Goal: Book appointment/travel/reservation

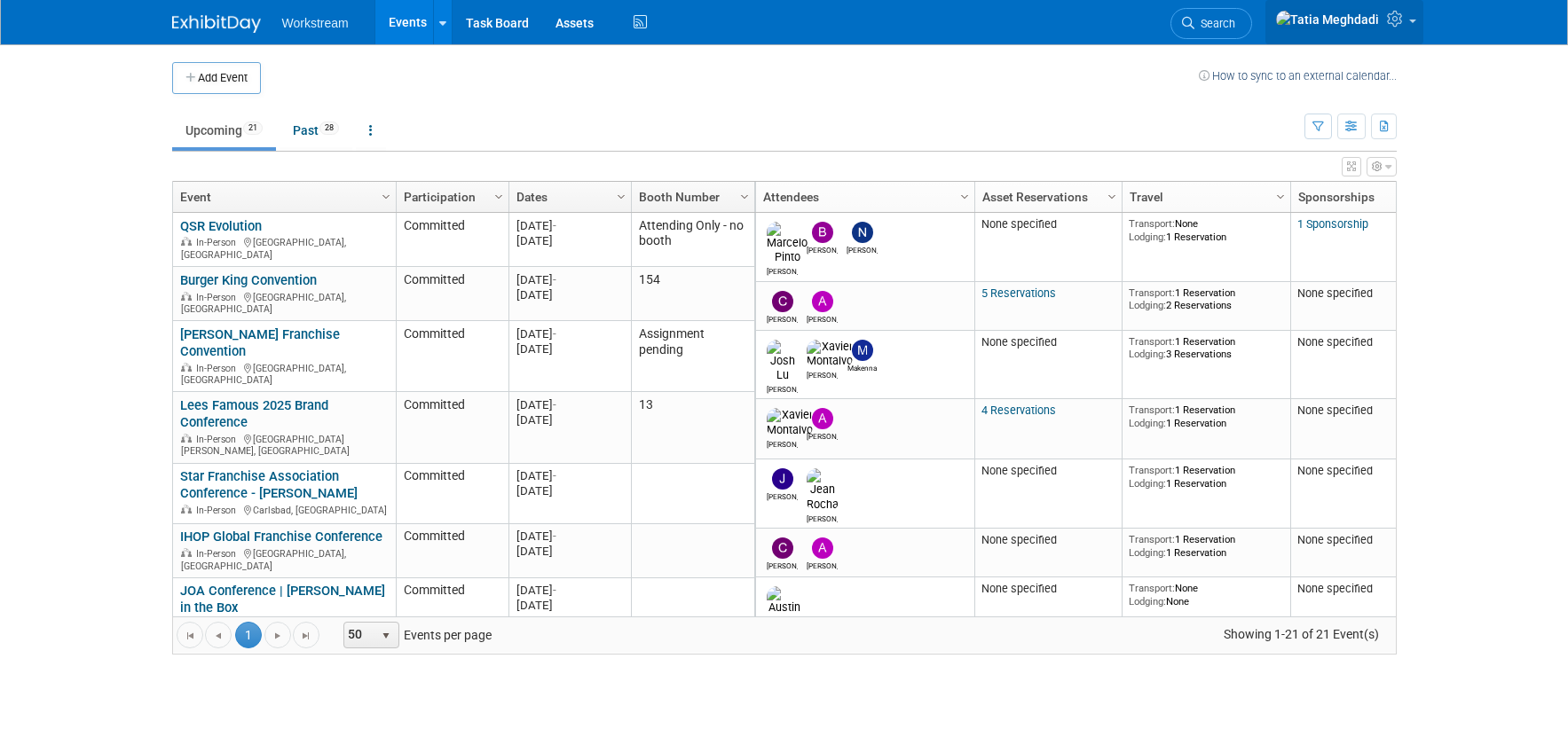
click at [1407, 20] on link at bounding box center [1344, 22] width 158 height 44
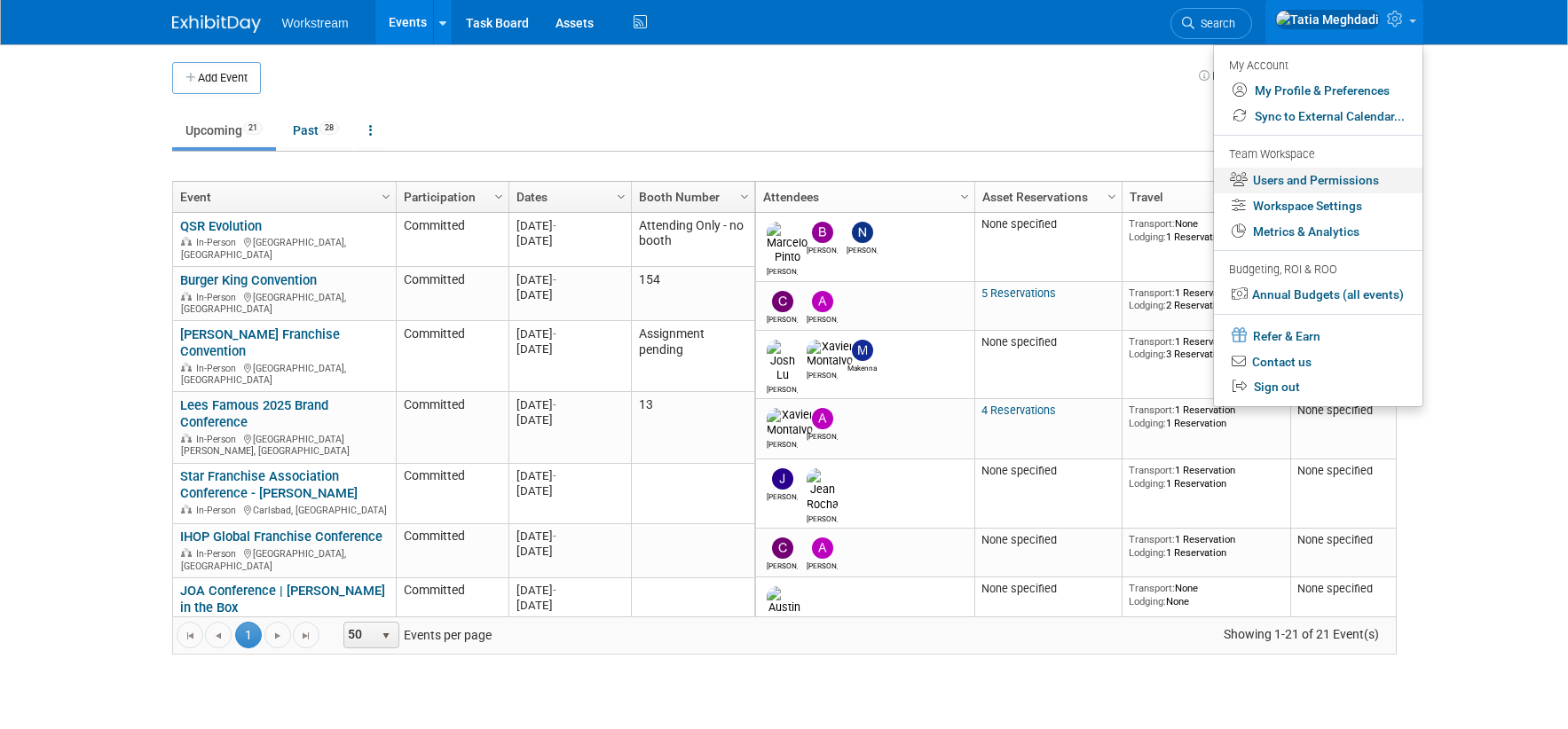
click at [1331, 177] on link "Users and Permissions" at bounding box center [1318, 180] width 208 height 25
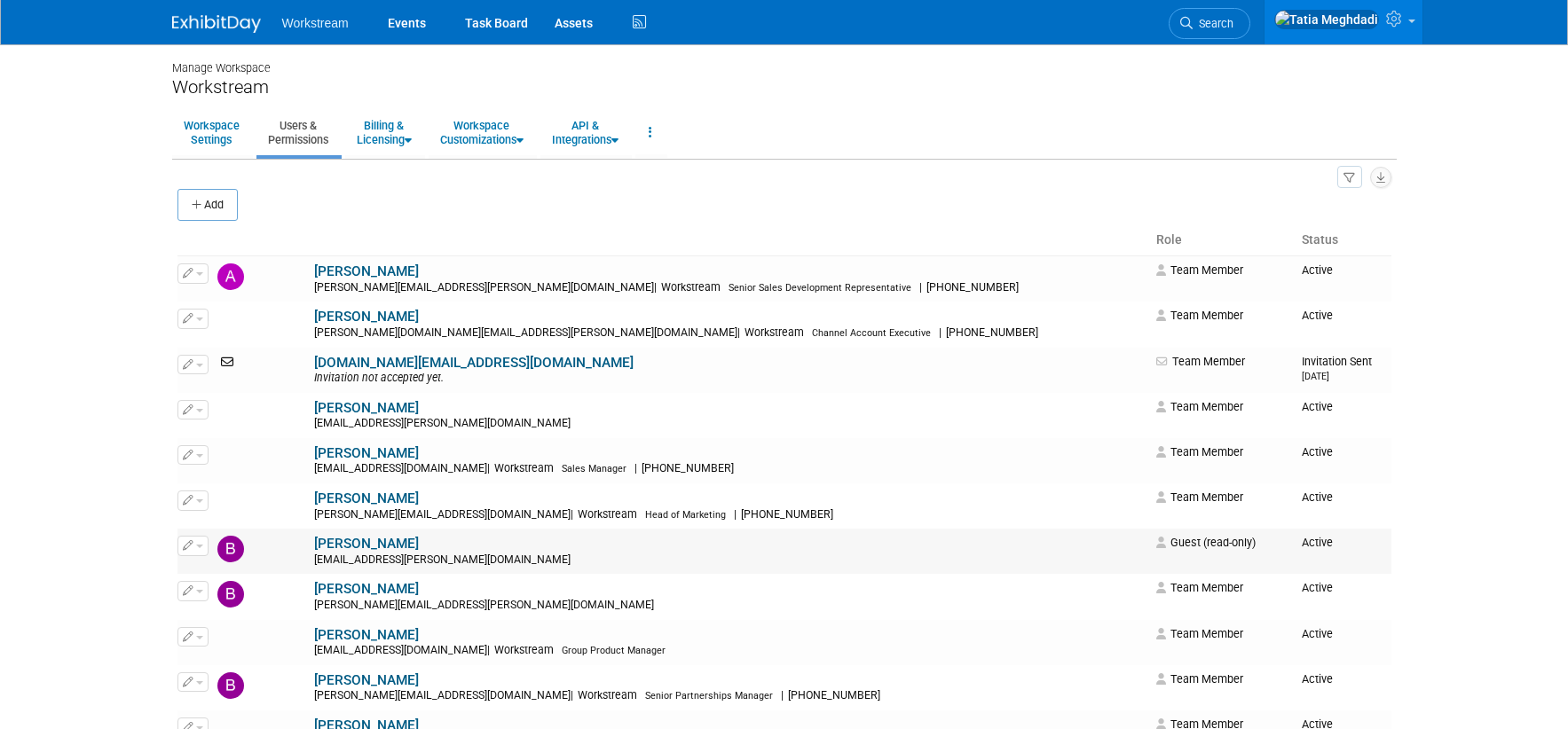
click at [314, 540] on link "[PERSON_NAME]" at bounding box center [367, 544] width 105 height 16
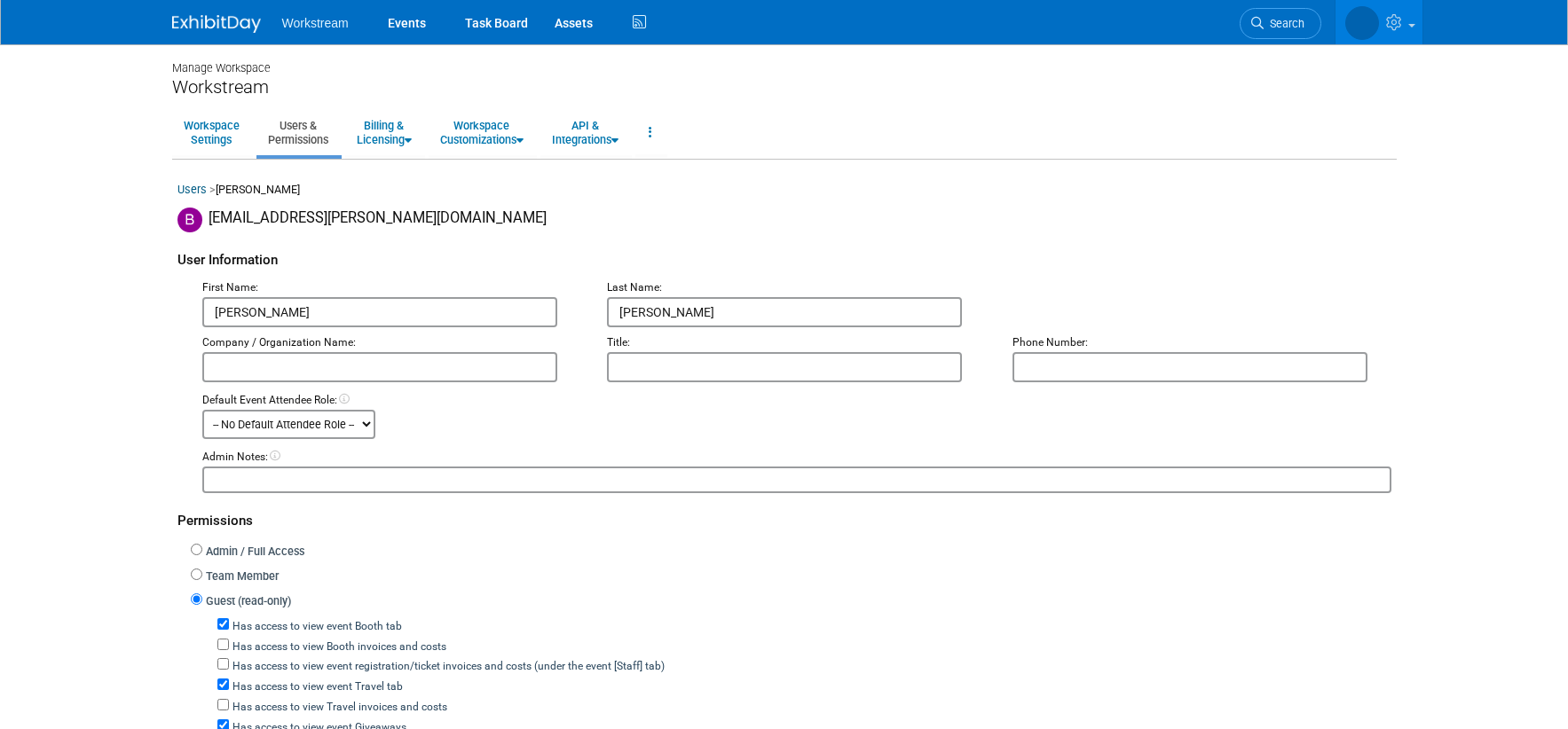
click at [152, 326] on body "Workstream Events Task Board Assets" at bounding box center [784, 364] width 1568 height 729
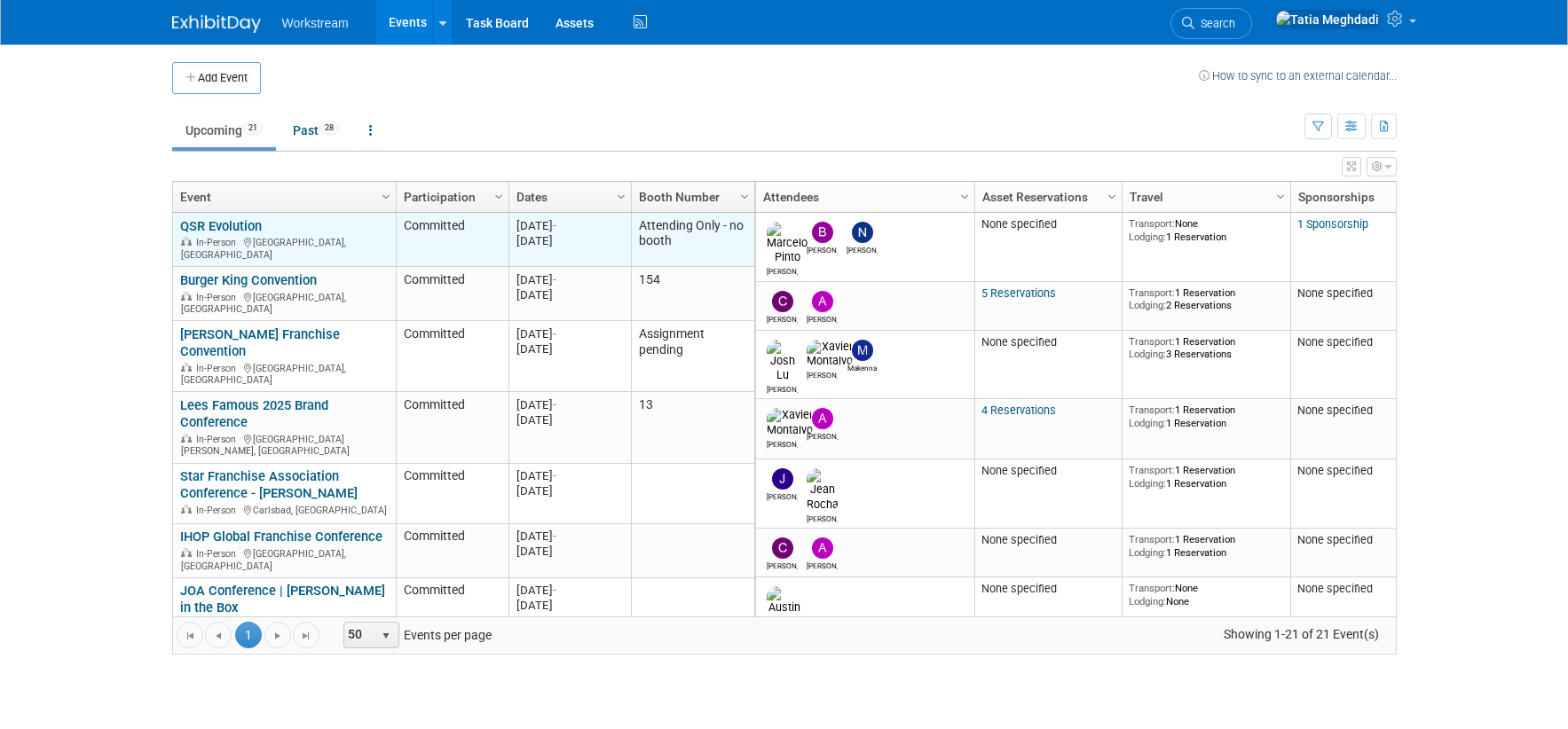
click at [215, 227] on link "QSR Evolution" at bounding box center [221, 226] width 82 height 16
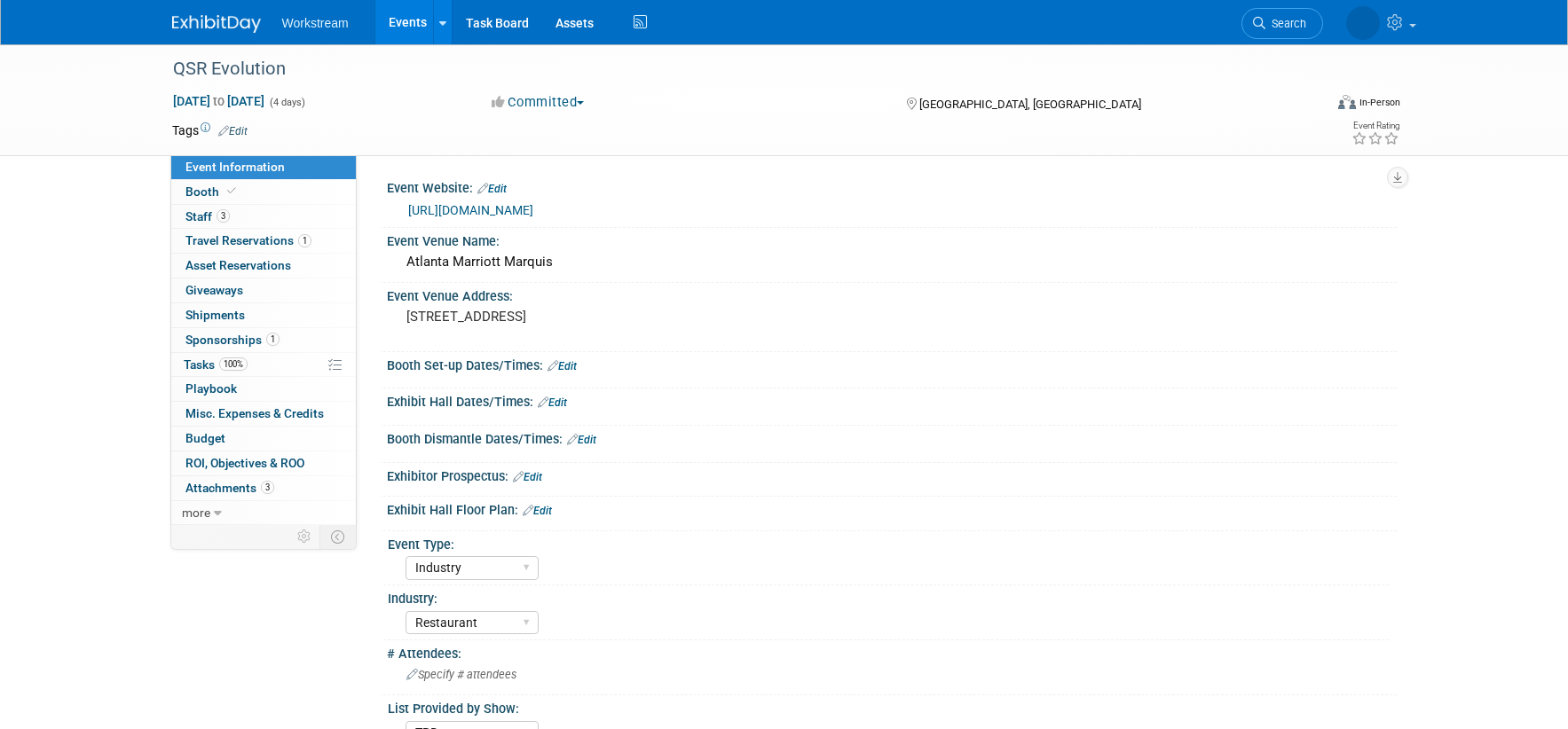
select select "Industry"
select select "Restaurant"
select select "TBD"
select select "[PERSON_NAME]"
drag, startPoint x: 236, startPoint y: 239, endPoint x: 260, endPoint y: 241, distance: 24.1
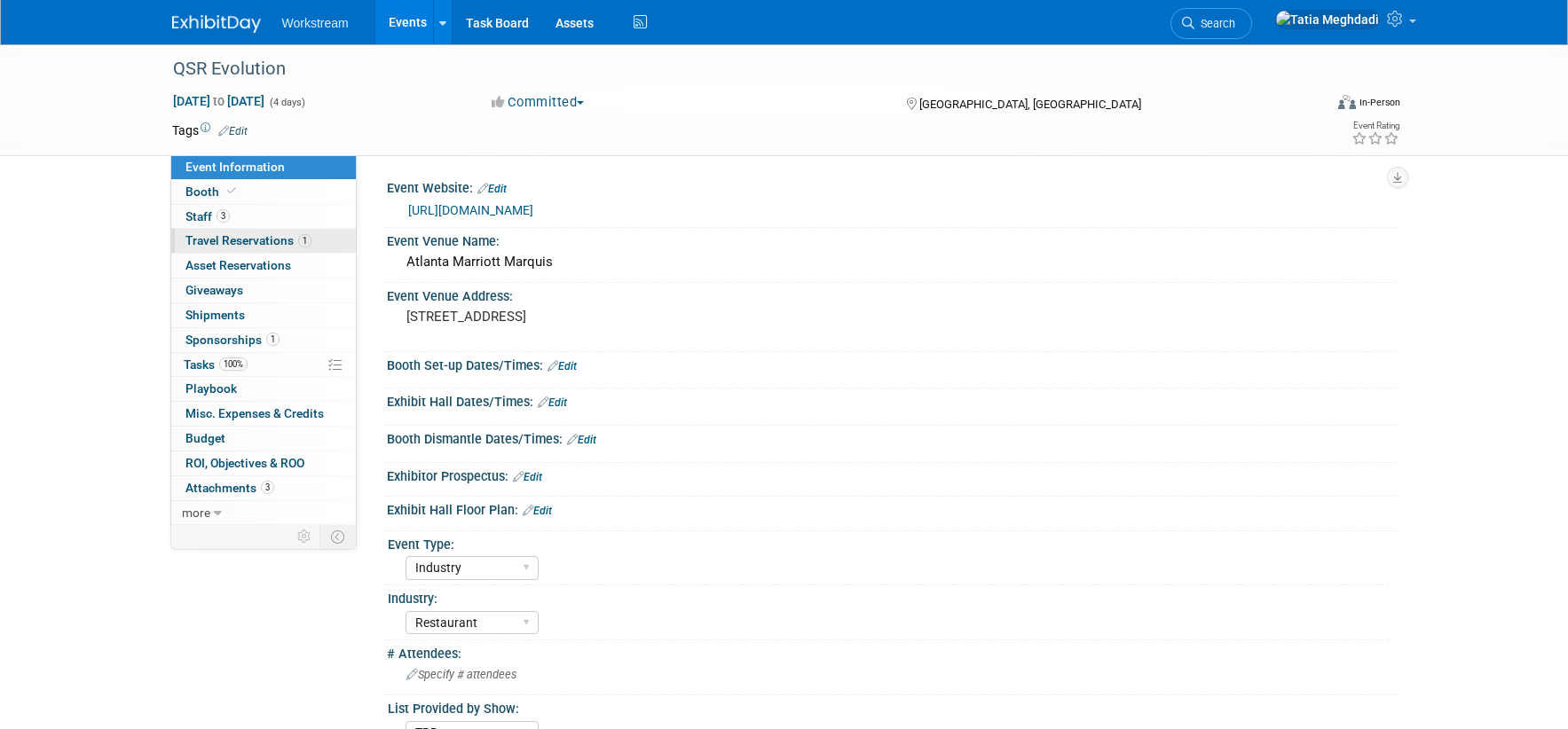
click at [236, 239] on span "Travel Reservations 1" at bounding box center [248, 241] width 126 height 14
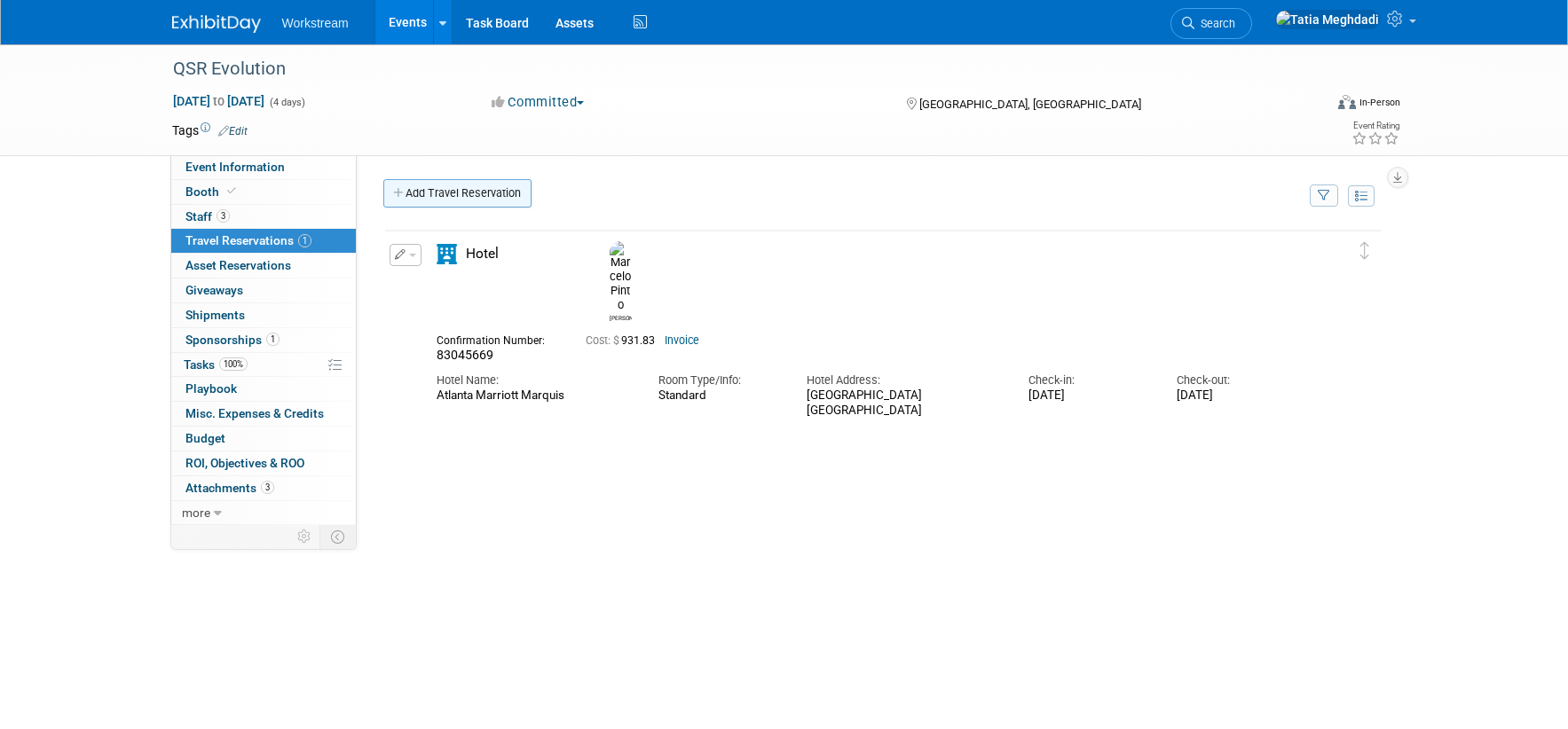
click at [446, 194] on link "Add Travel Reservation" at bounding box center [457, 193] width 149 height 28
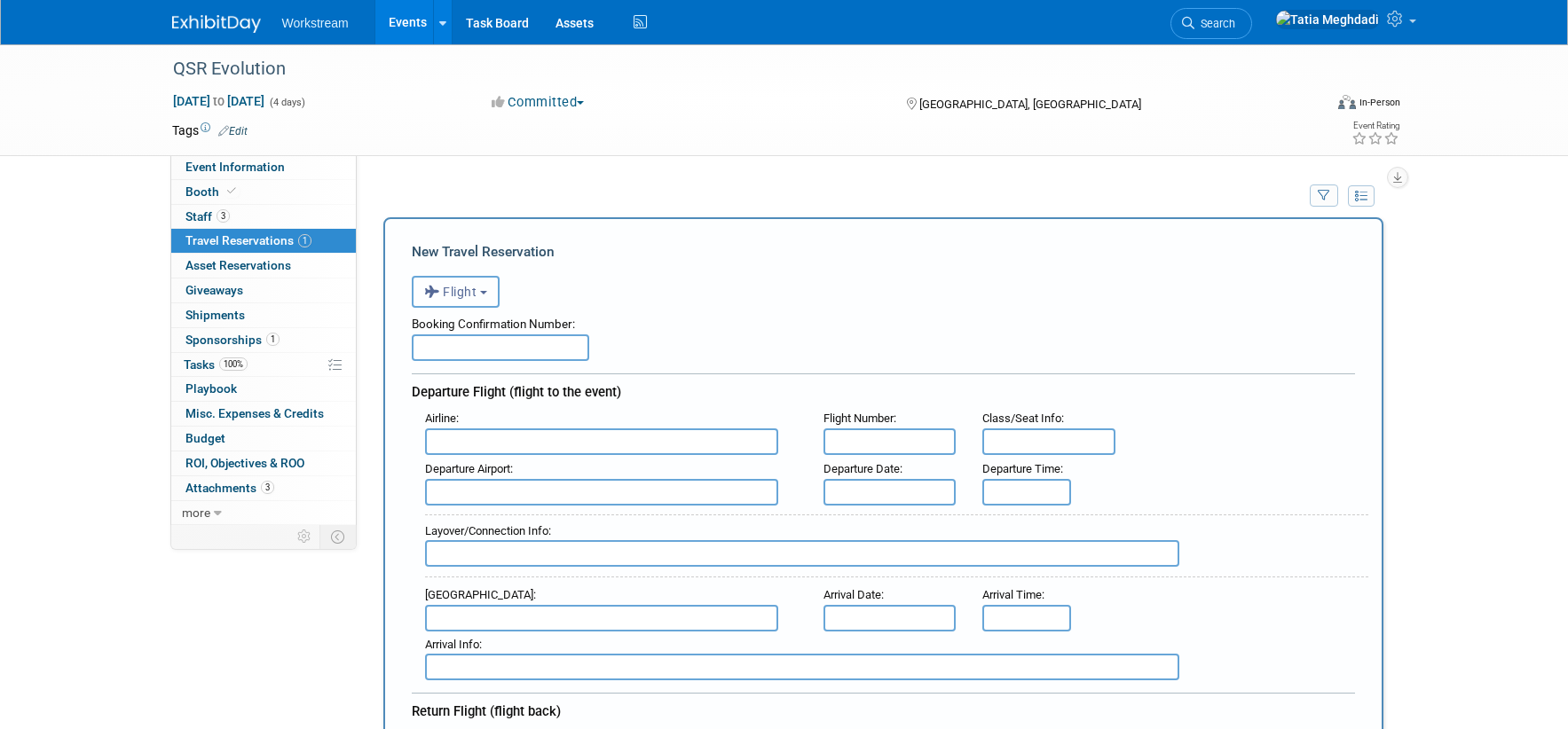
click at [457, 289] on span "Flight" at bounding box center [450, 292] width 53 height 14
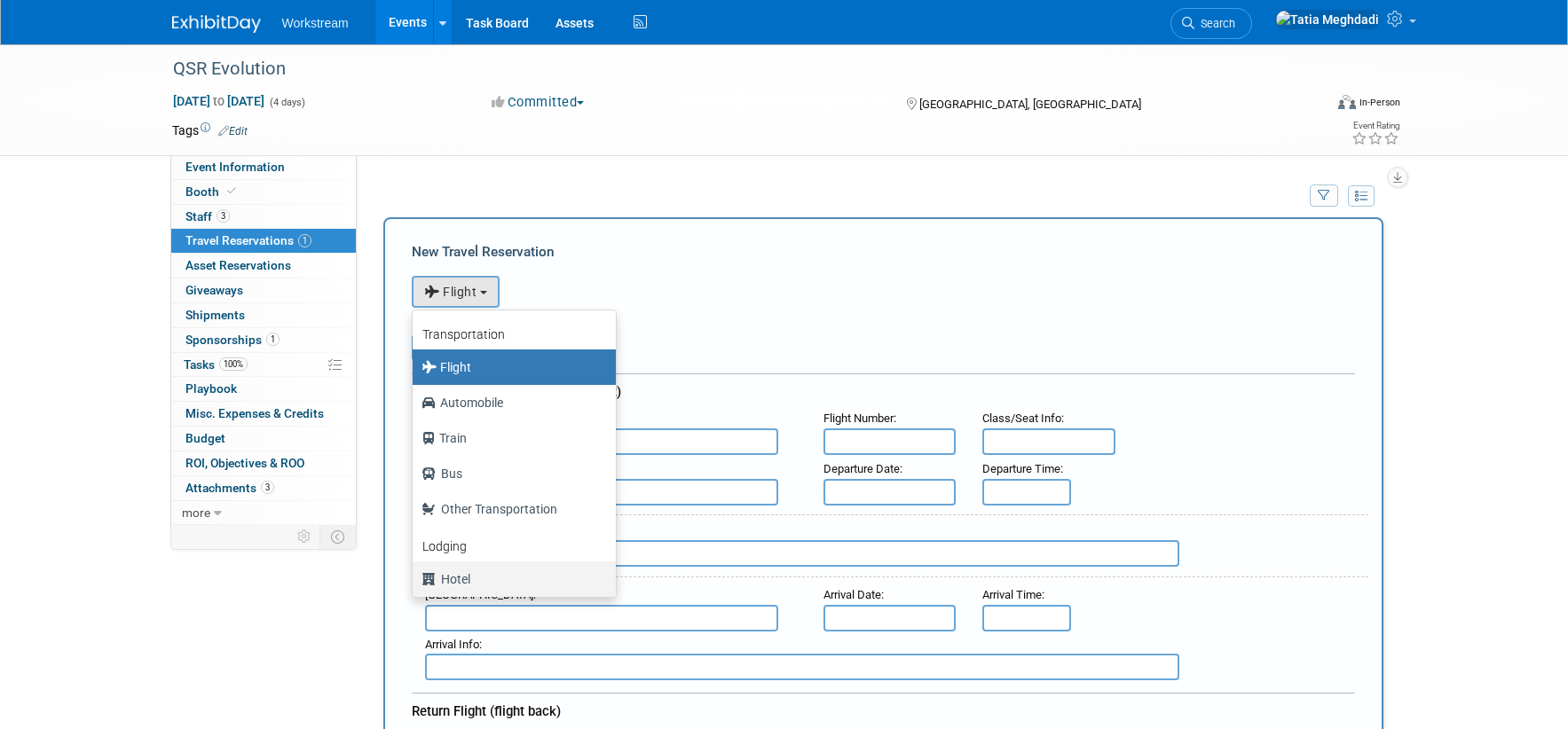
click at [448, 565] on label "Hotel" at bounding box center [509, 579] width 177 height 28
click at [415, 571] on input "Hotel" at bounding box center [409, 577] width 12 height 12
select select "6"
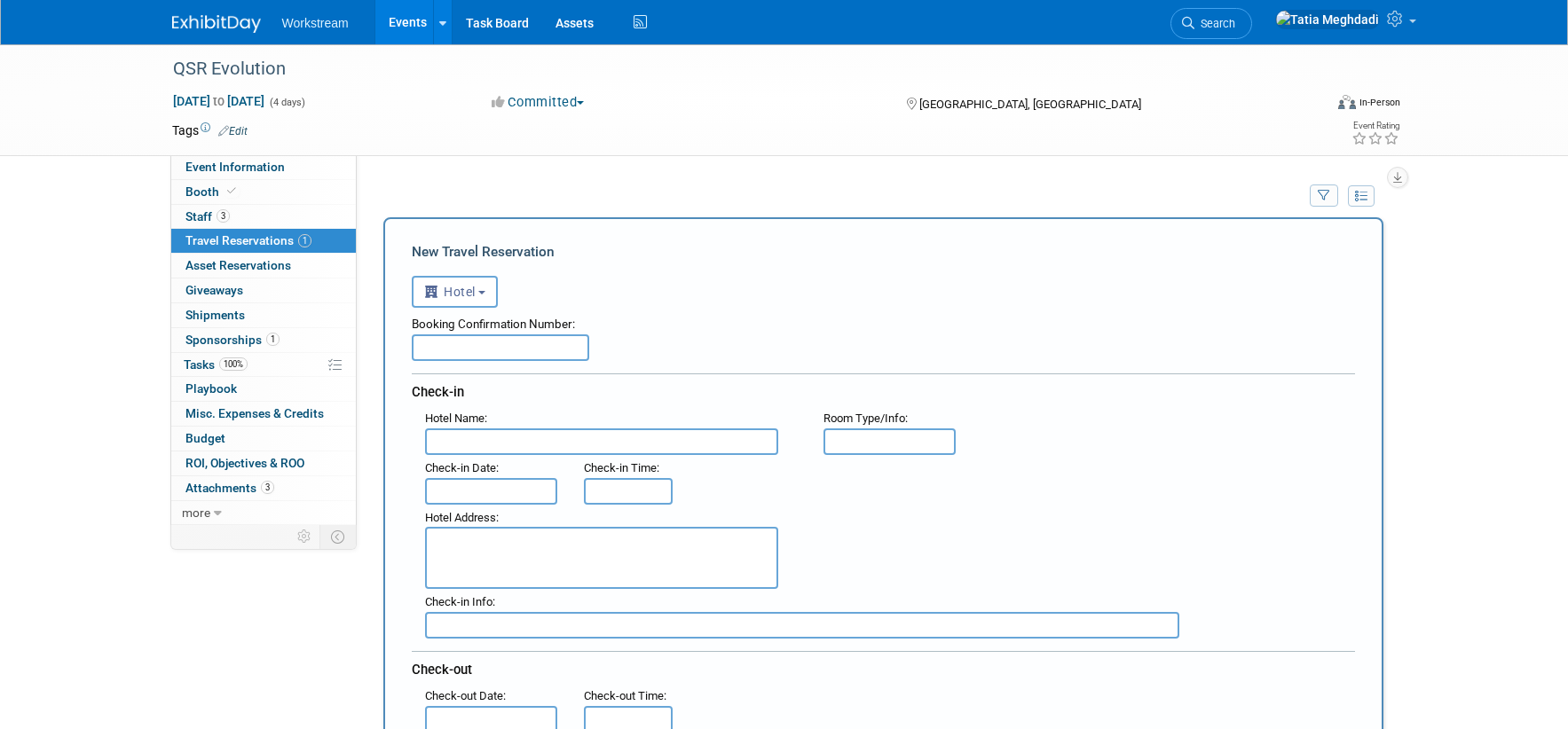
click at [526, 346] on input "text" at bounding box center [501, 347] width 178 height 26
type input "83515359"
click at [500, 447] on input "text" at bounding box center [601, 441] width 353 height 26
type input "Atlanta Marriott Marquis"
type input "Standard"
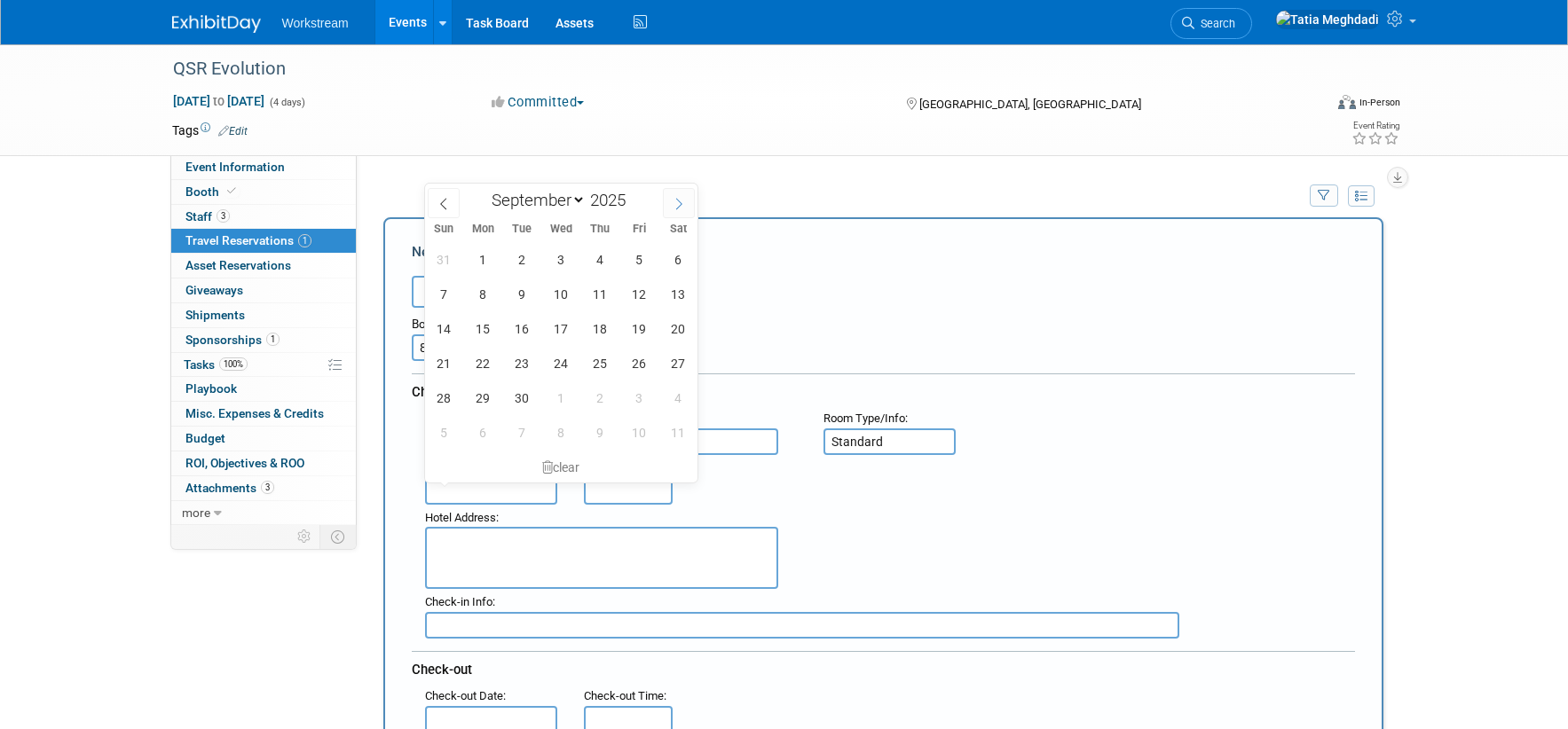
click at [680, 202] on icon at bounding box center [678, 203] width 6 height 12
click at [447, 206] on icon at bounding box center [444, 204] width 13 height 13
select select "8"
click at [487, 253] on span "1" at bounding box center [483, 259] width 34 height 34
type input "[DATE]"
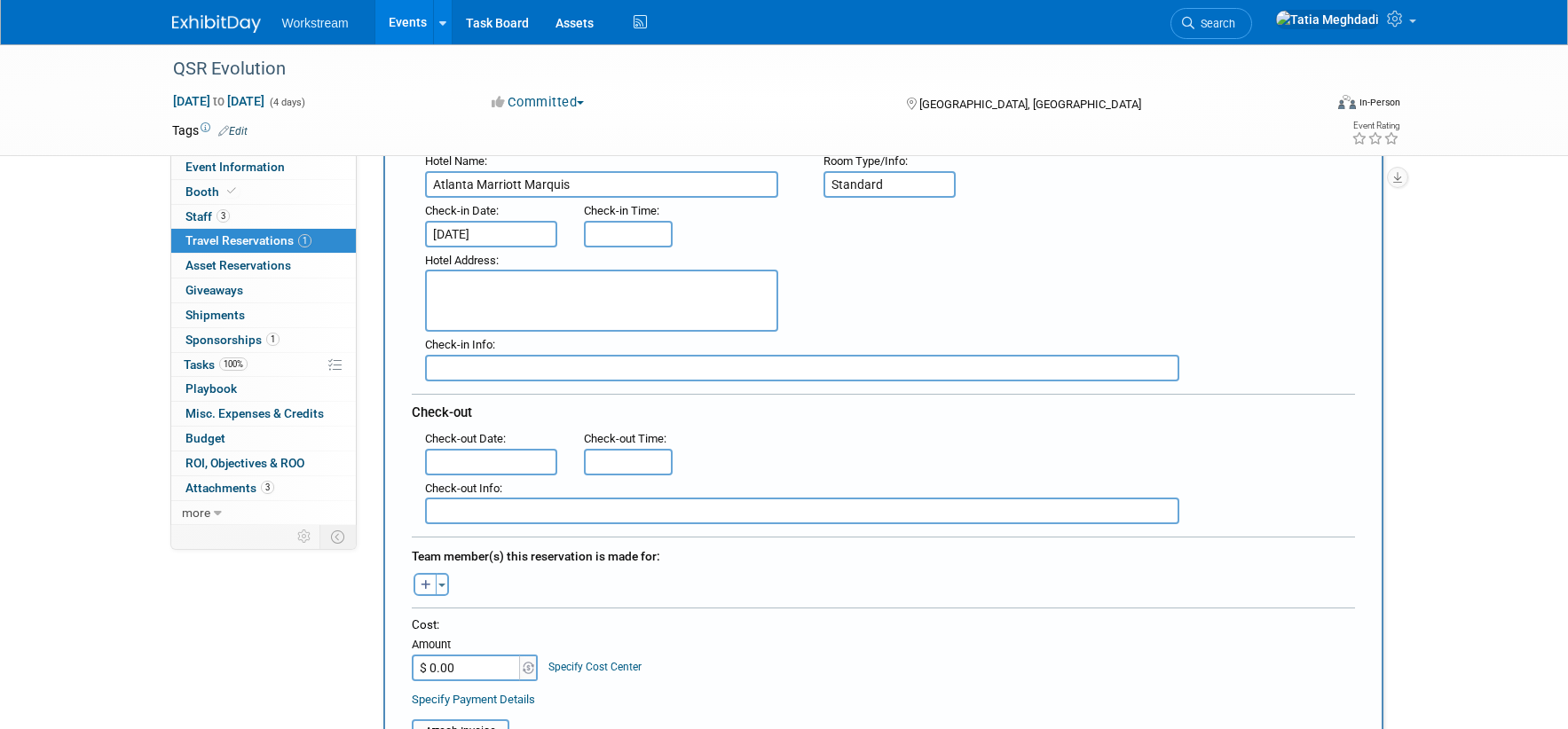
scroll to position [266, 0]
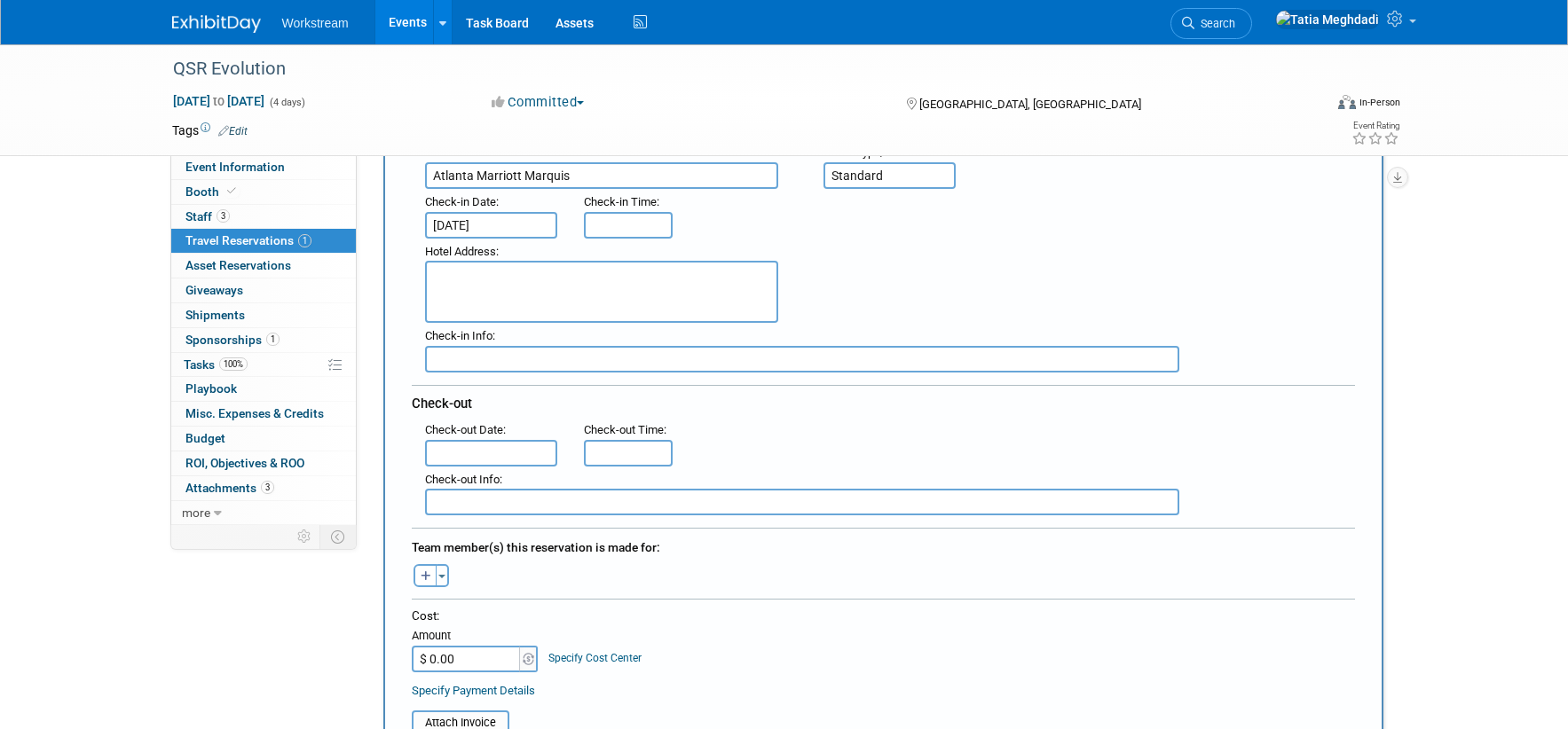
click at [461, 455] on input "text" at bounding box center [491, 453] width 133 height 26
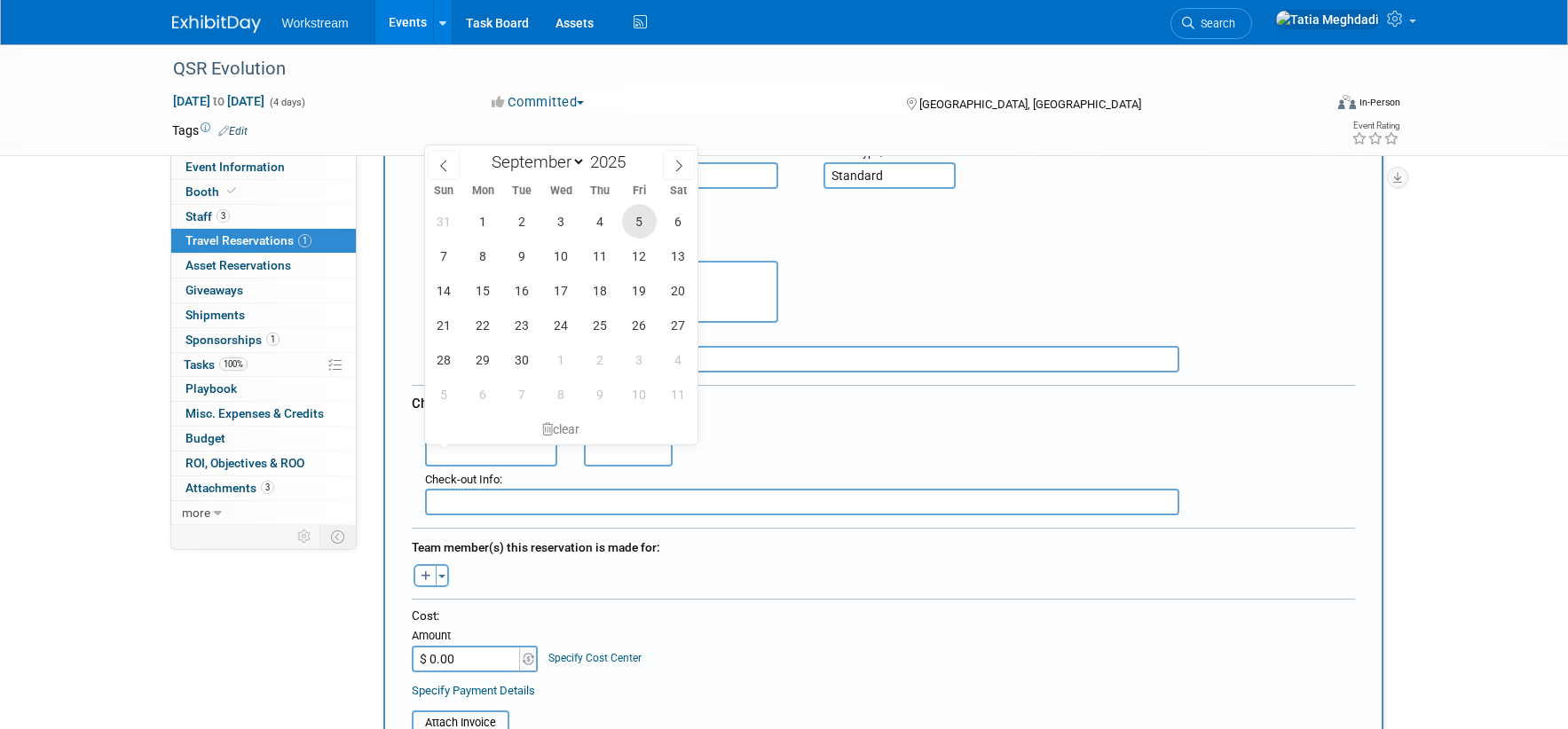
click at [642, 226] on span "5" at bounding box center [640, 221] width 34 height 34
type input "[DATE]"
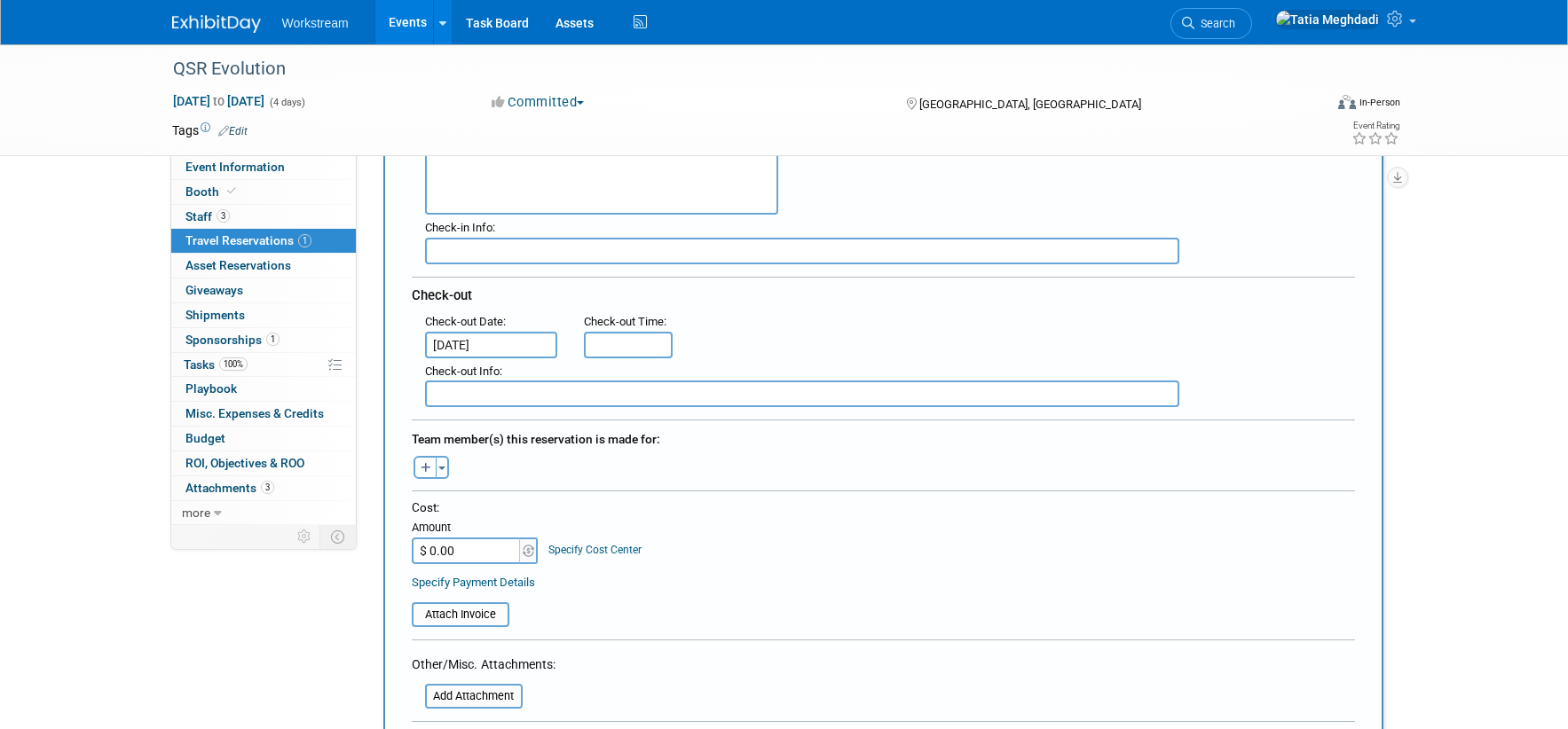
scroll to position [451, 0]
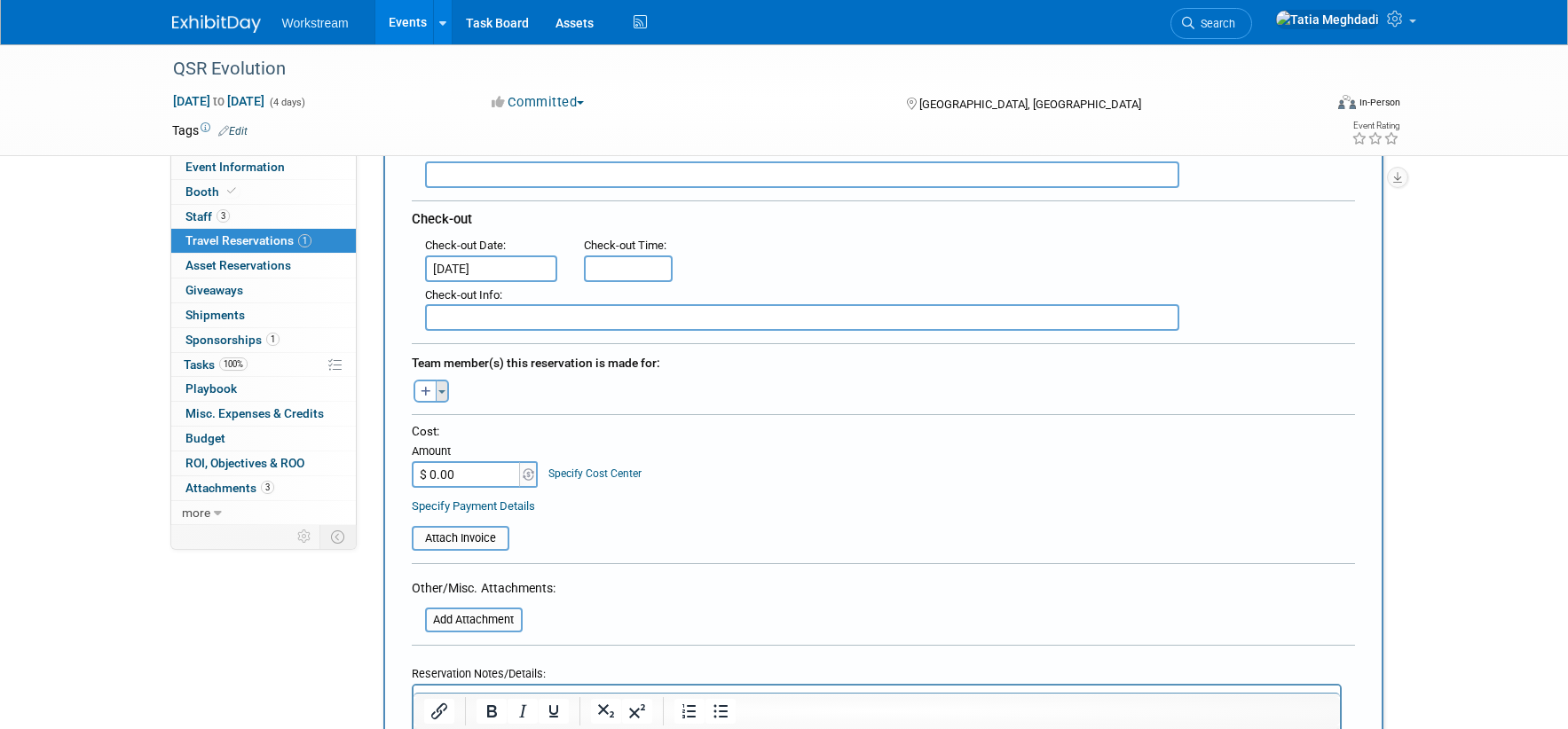
click at [447, 386] on button "Toggle Dropdown" at bounding box center [442, 390] width 14 height 23
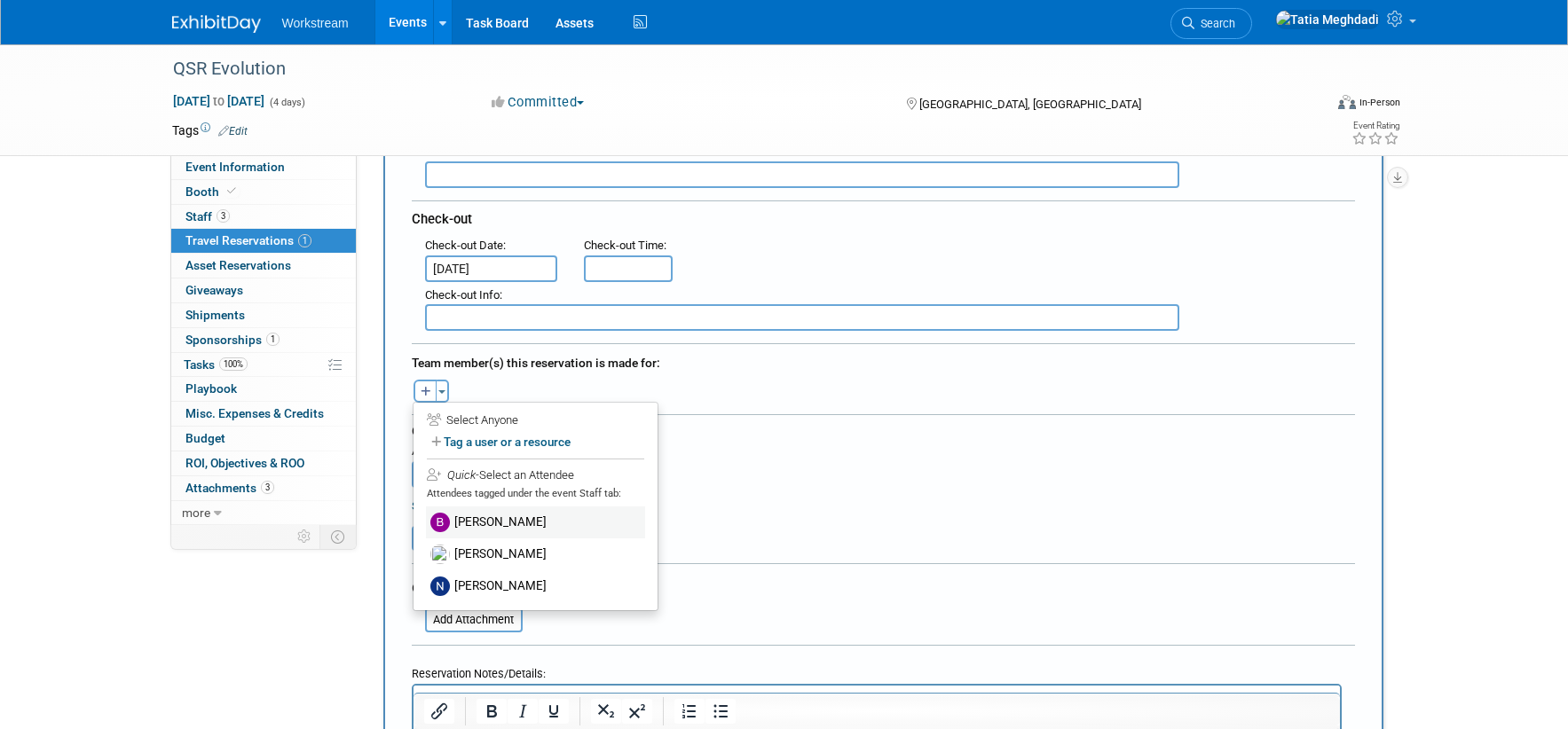
click at [493, 523] on label "[PERSON_NAME]" at bounding box center [535, 522] width 219 height 32
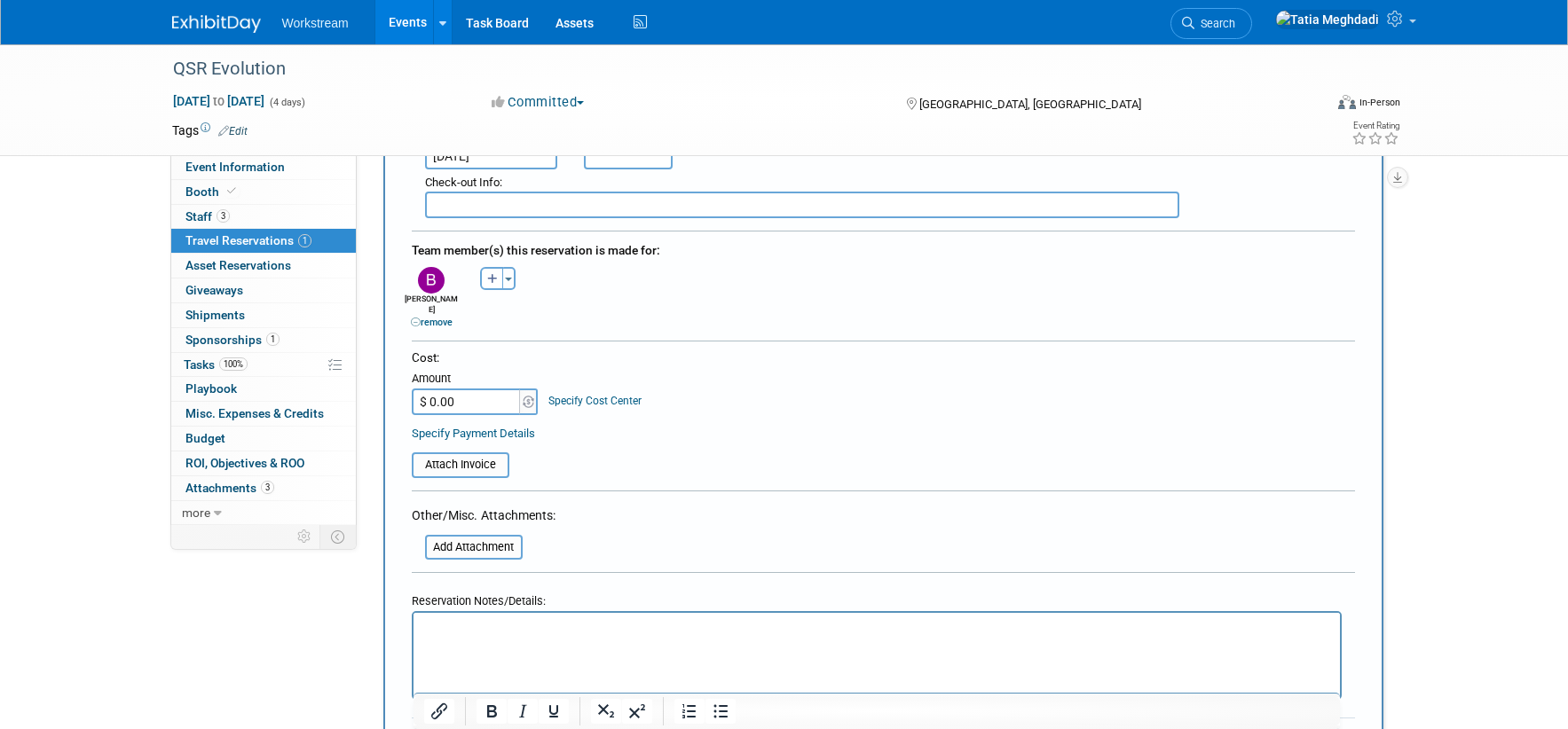
scroll to position [599, 0]
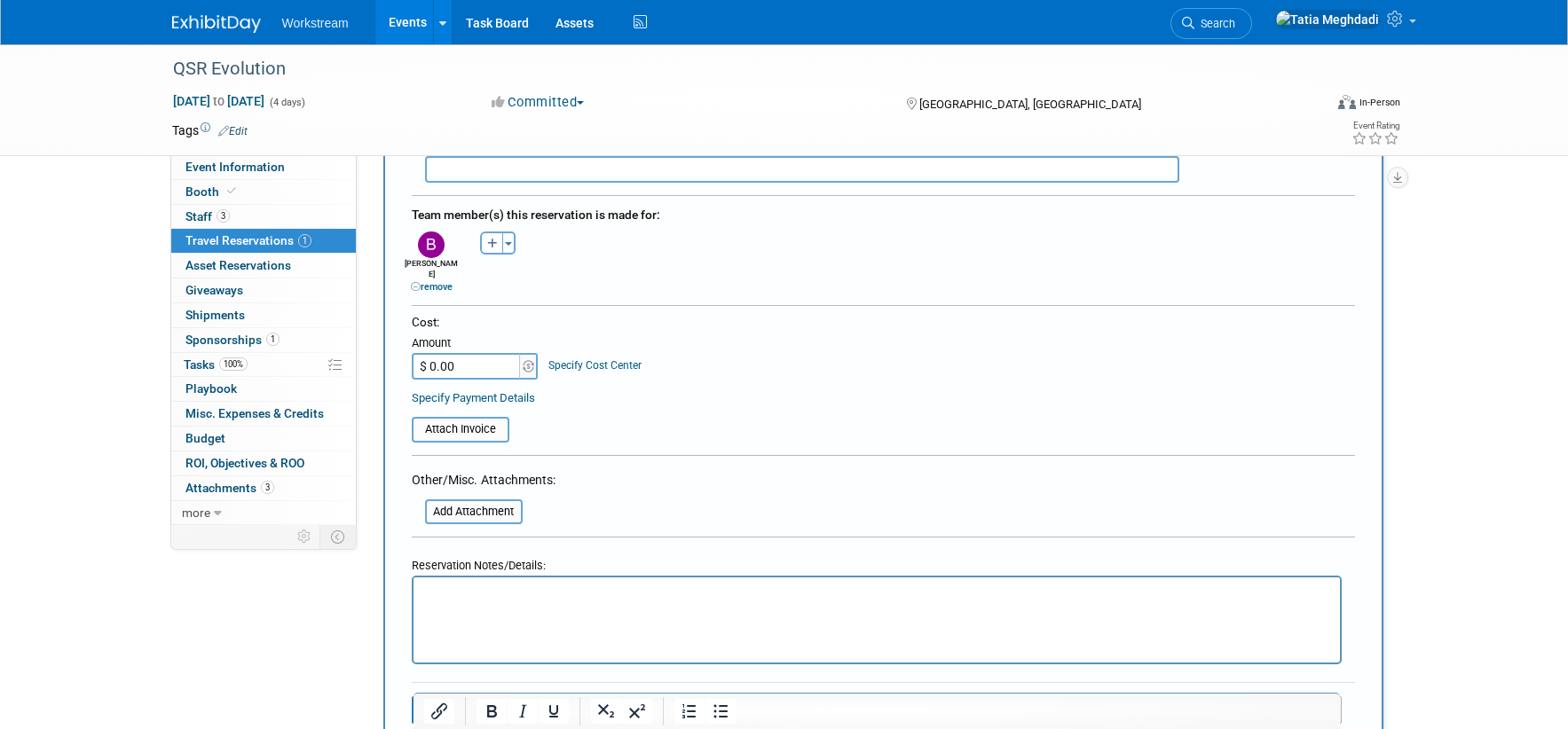
click at [471, 360] on input "$ 0.00" at bounding box center [467, 366] width 111 height 26
type input "$ 931.83"
click at [473, 501] on input "file" at bounding box center [415, 512] width 211 height 22
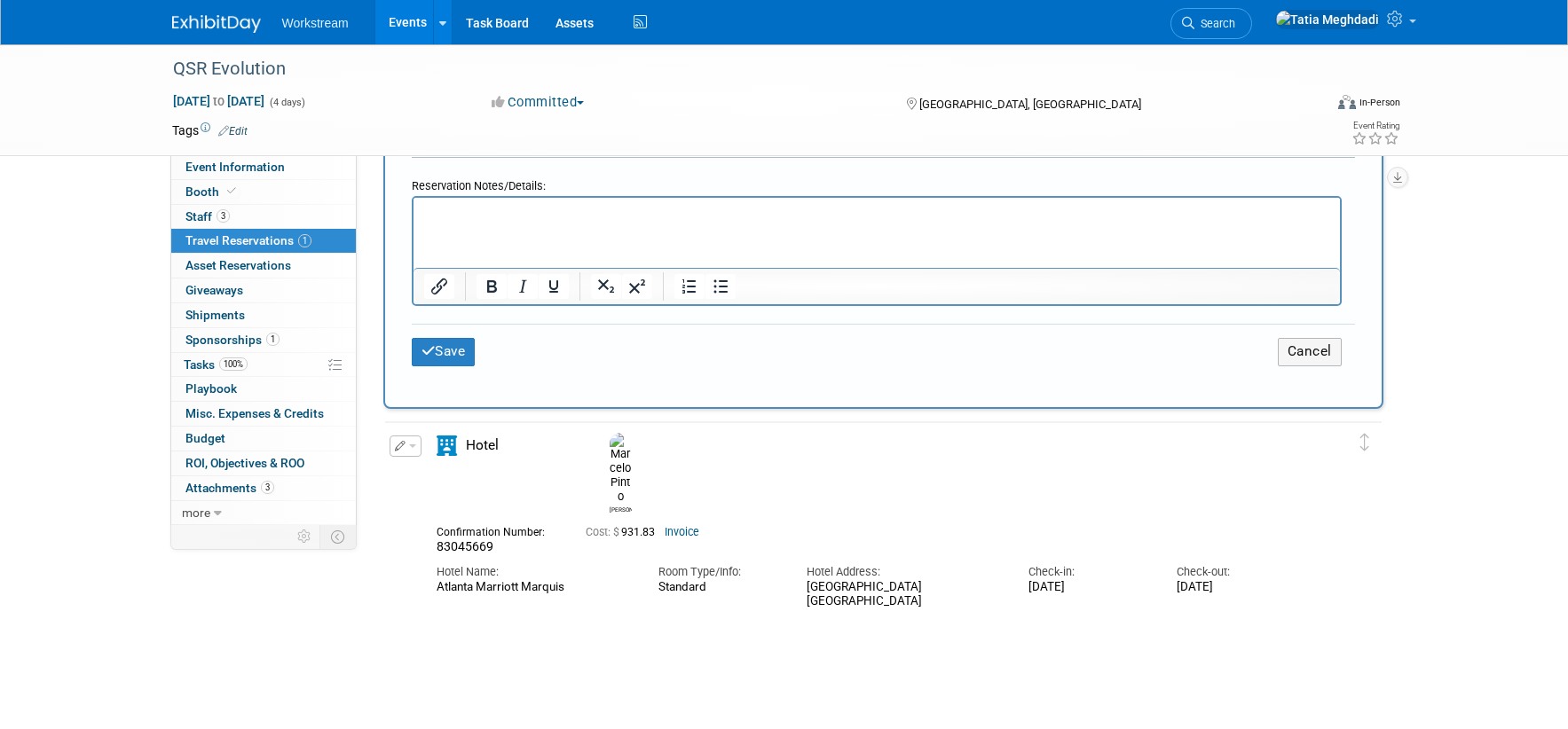
scroll to position [1005, 0]
click at [441, 339] on button "Save" at bounding box center [444, 350] width 64 height 27
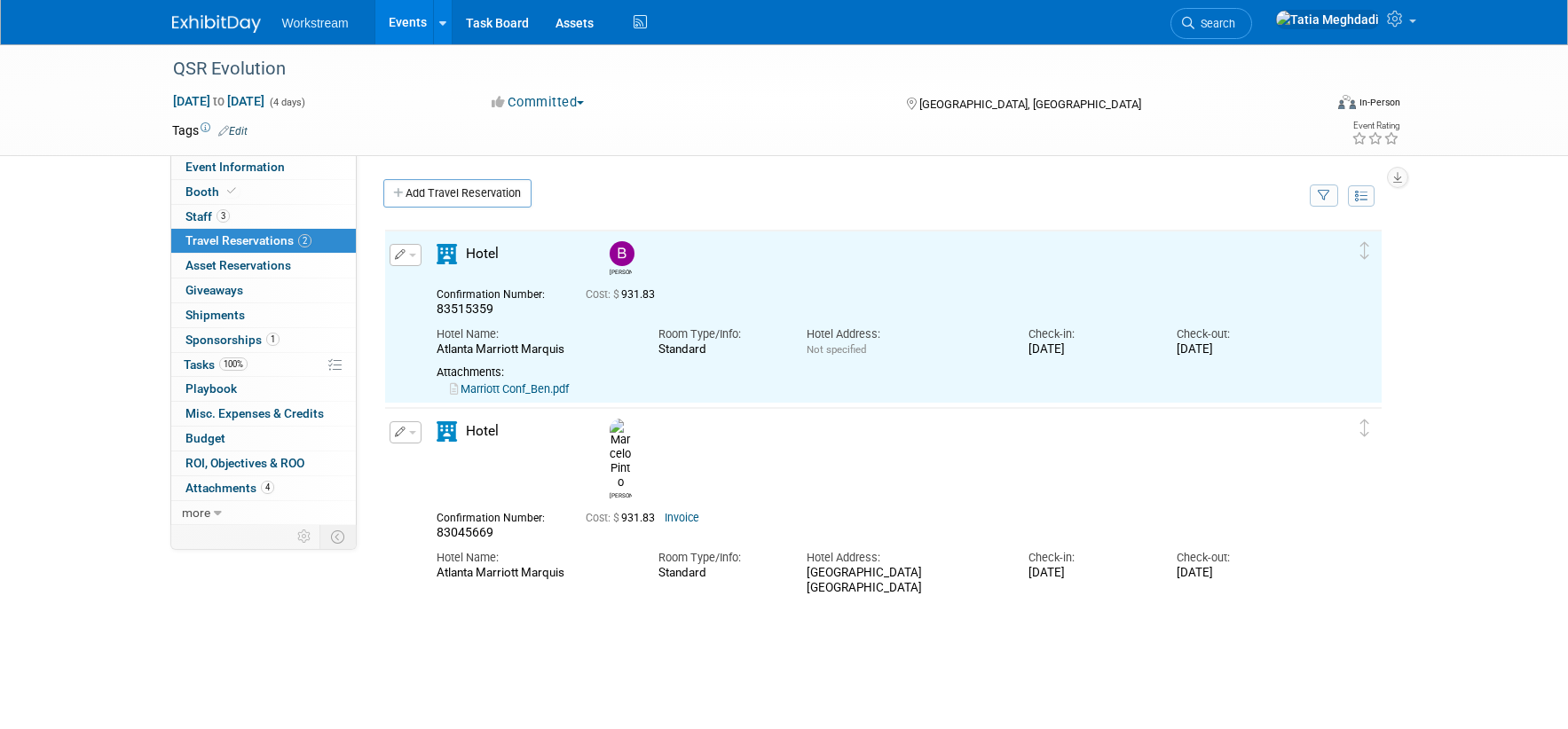
scroll to position [0, 0]
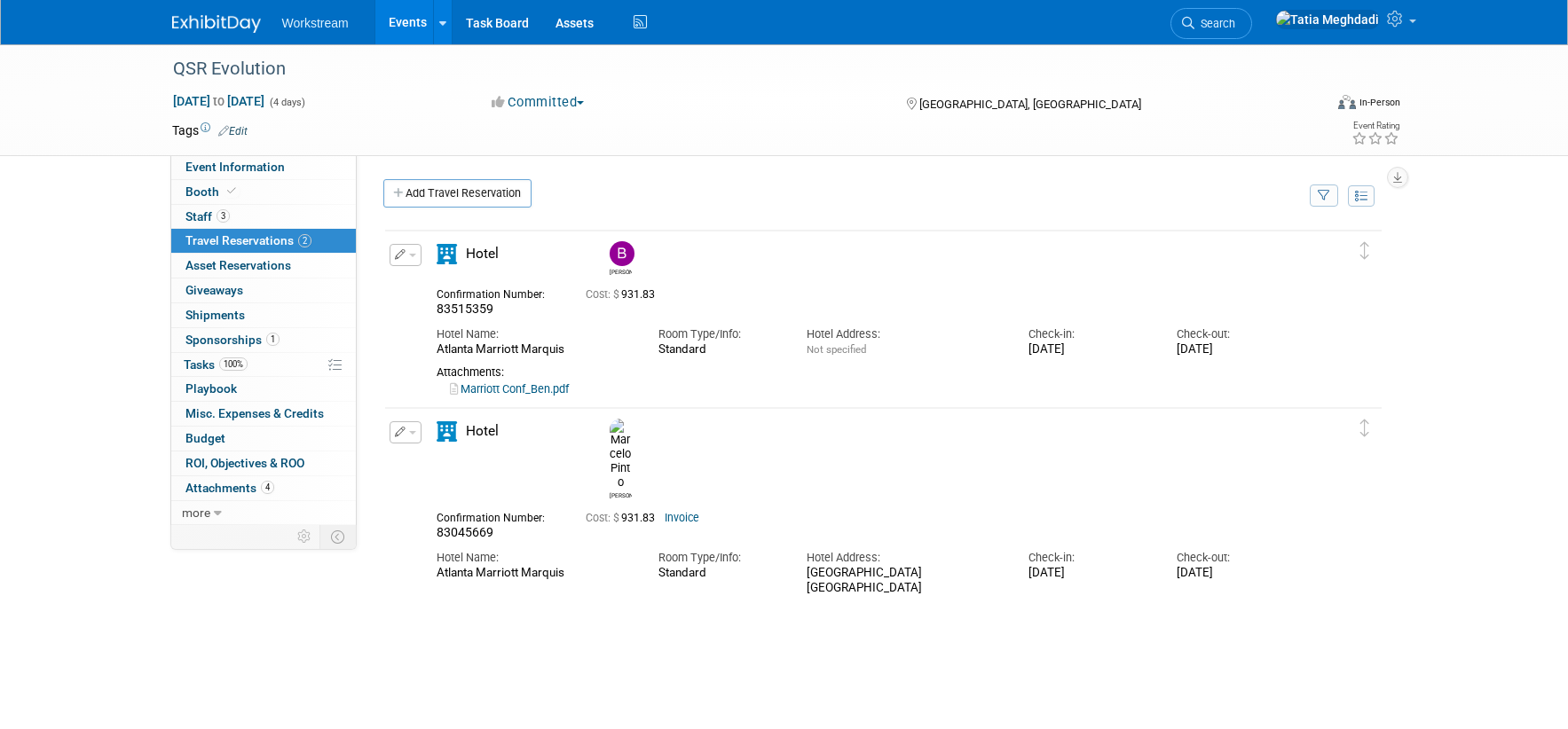
click at [411, 258] on button "button" at bounding box center [405, 254] width 32 height 22
click at [446, 289] on button "Edit Reservation" at bounding box center [466, 286] width 150 height 25
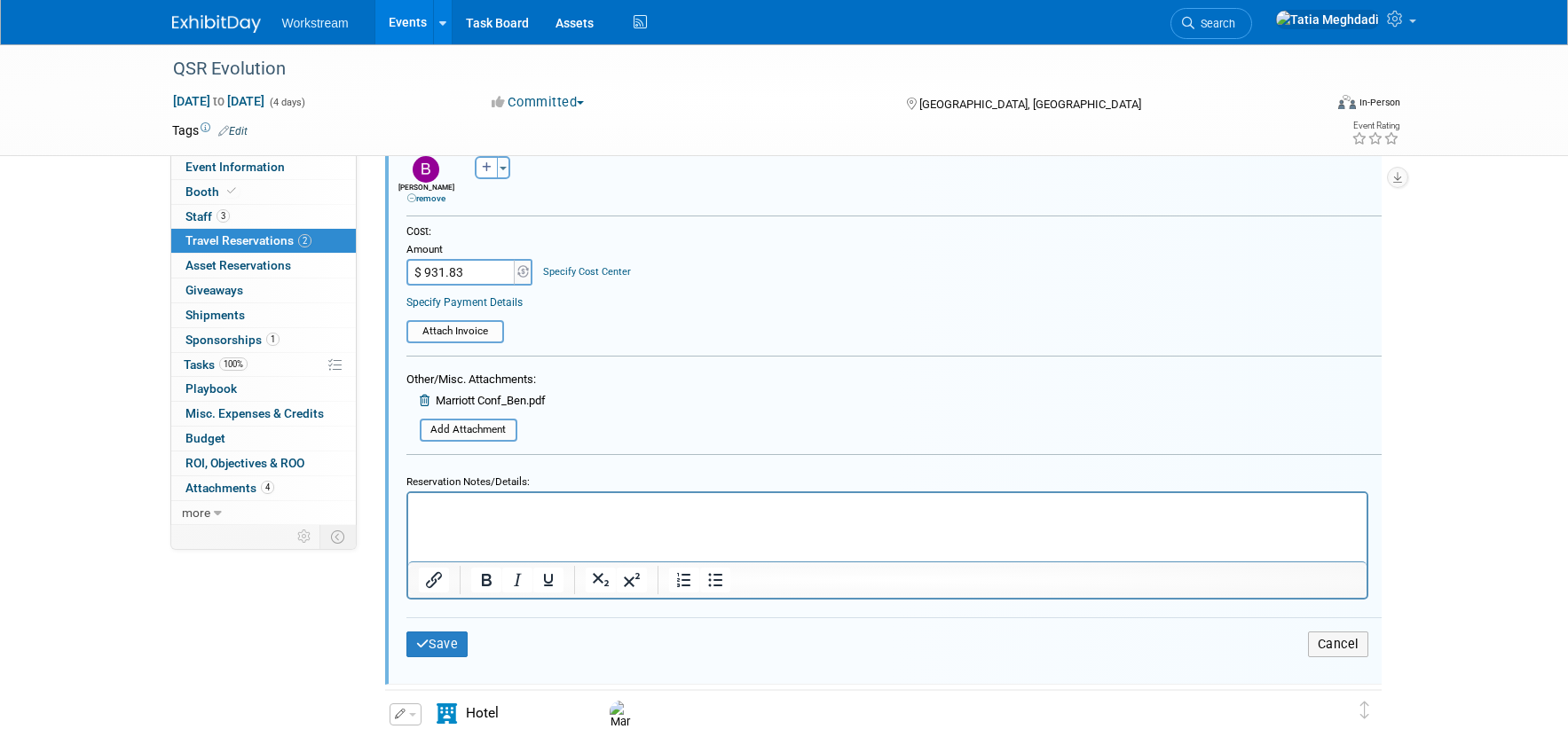
scroll to position [675, 0]
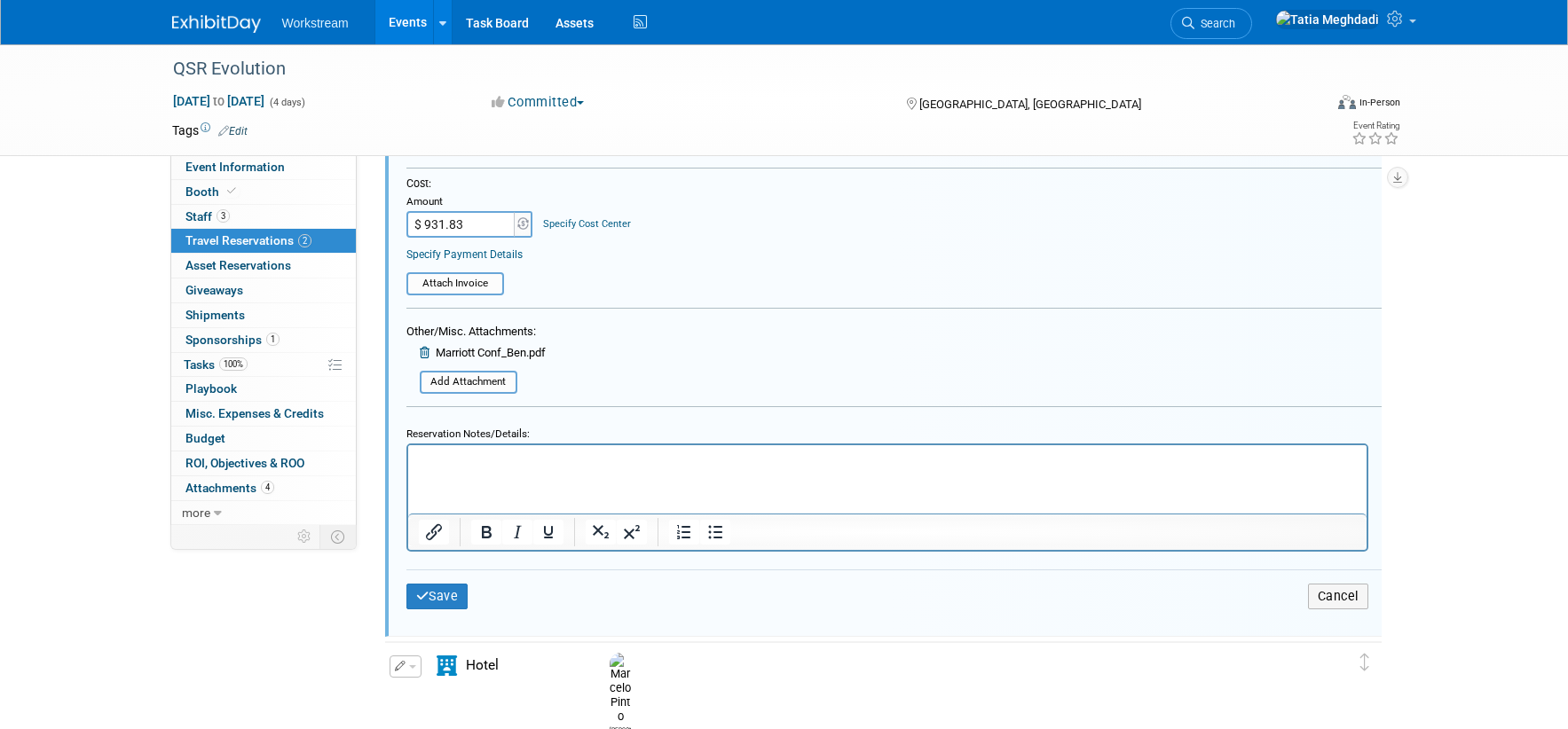
drag, startPoint x: 425, startPoint y: 351, endPoint x: 436, endPoint y: 353, distance: 11.2
click at [425, 351] on icon at bounding box center [426, 352] width 14 height 12
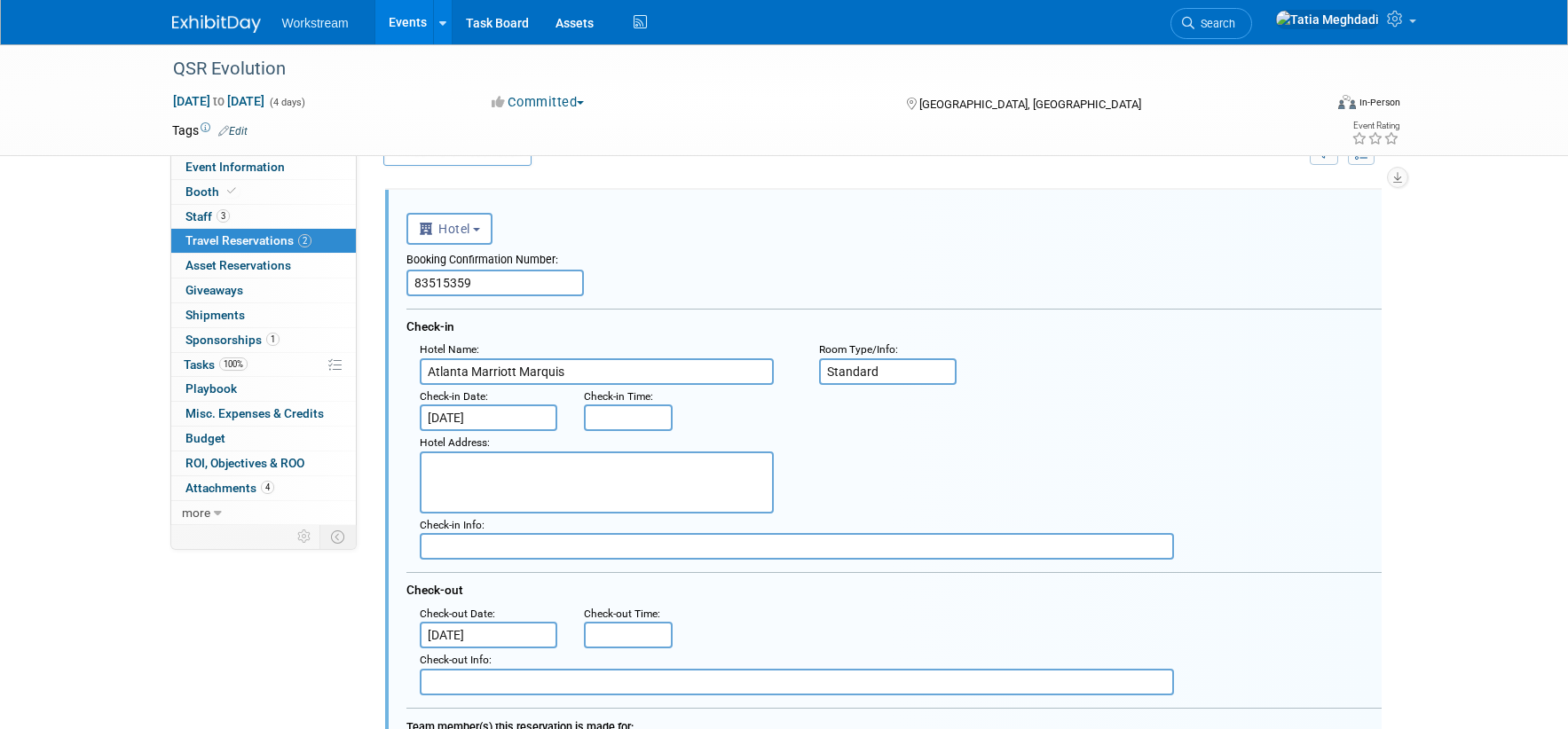
scroll to position [54, 0]
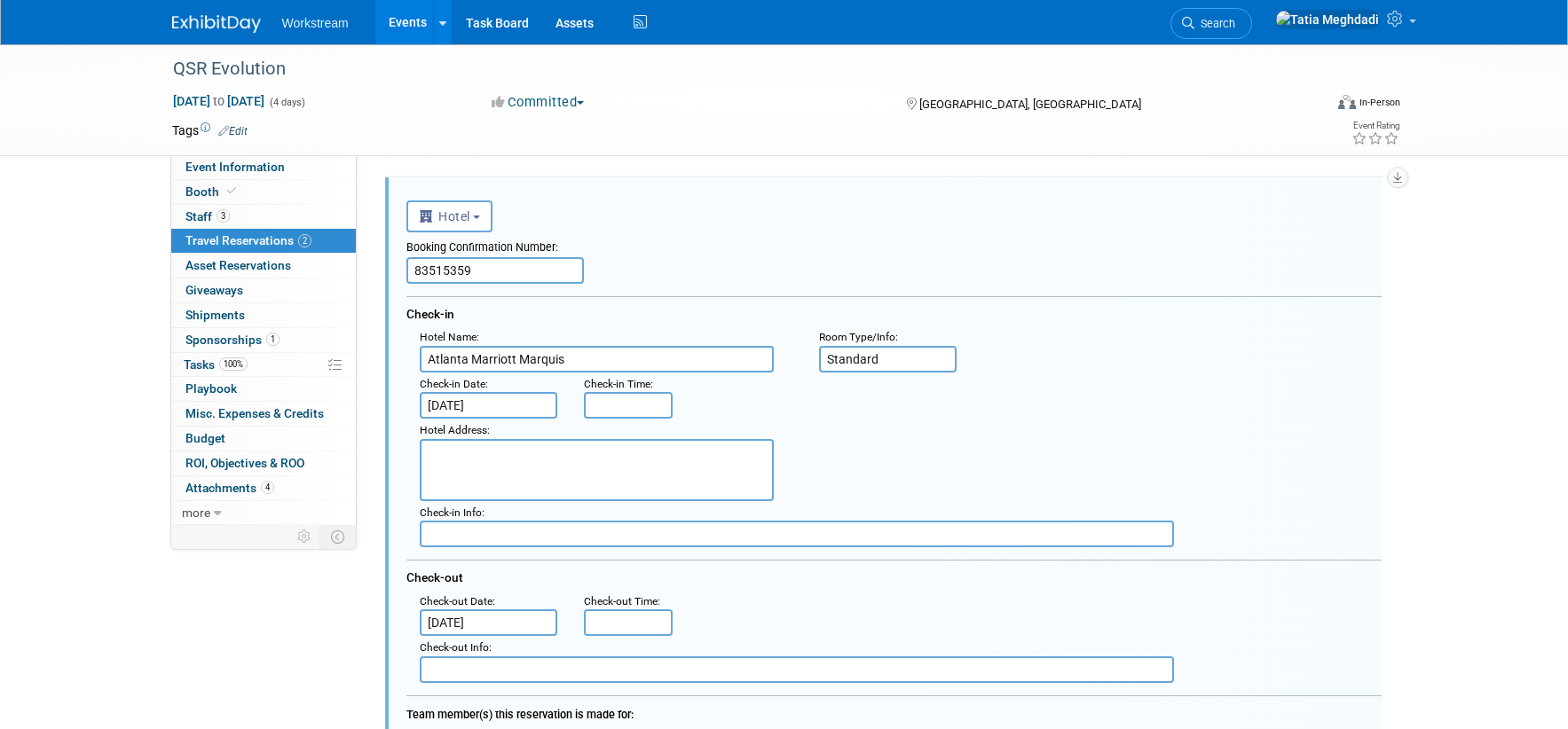
click at [466, 397] on input "[DATE]" at bounding box center [488, 405] width 139 height 26
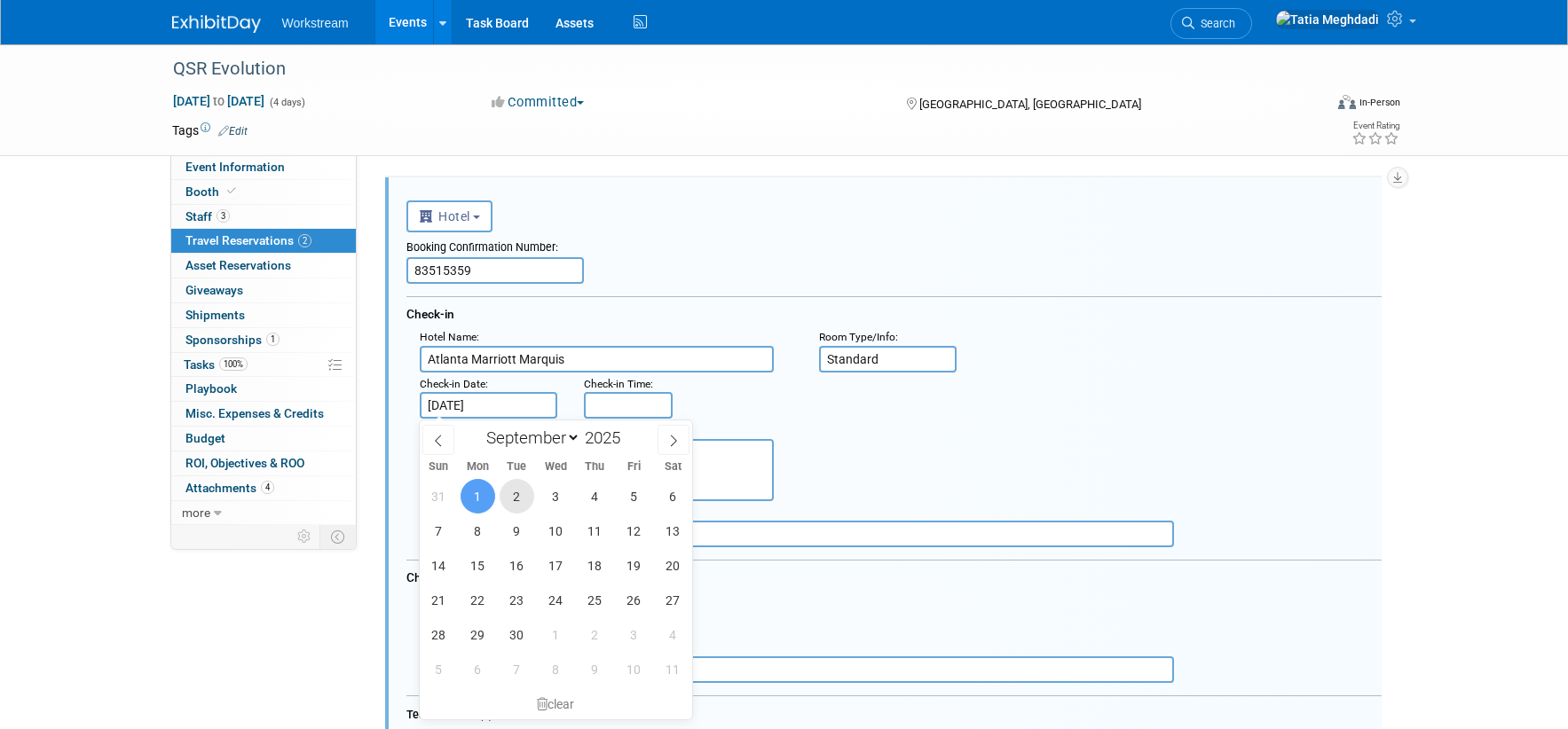
click at [512, 498] on span "2" at bounding box center [517, 496] width 34 height 34
type input "[DATE]"
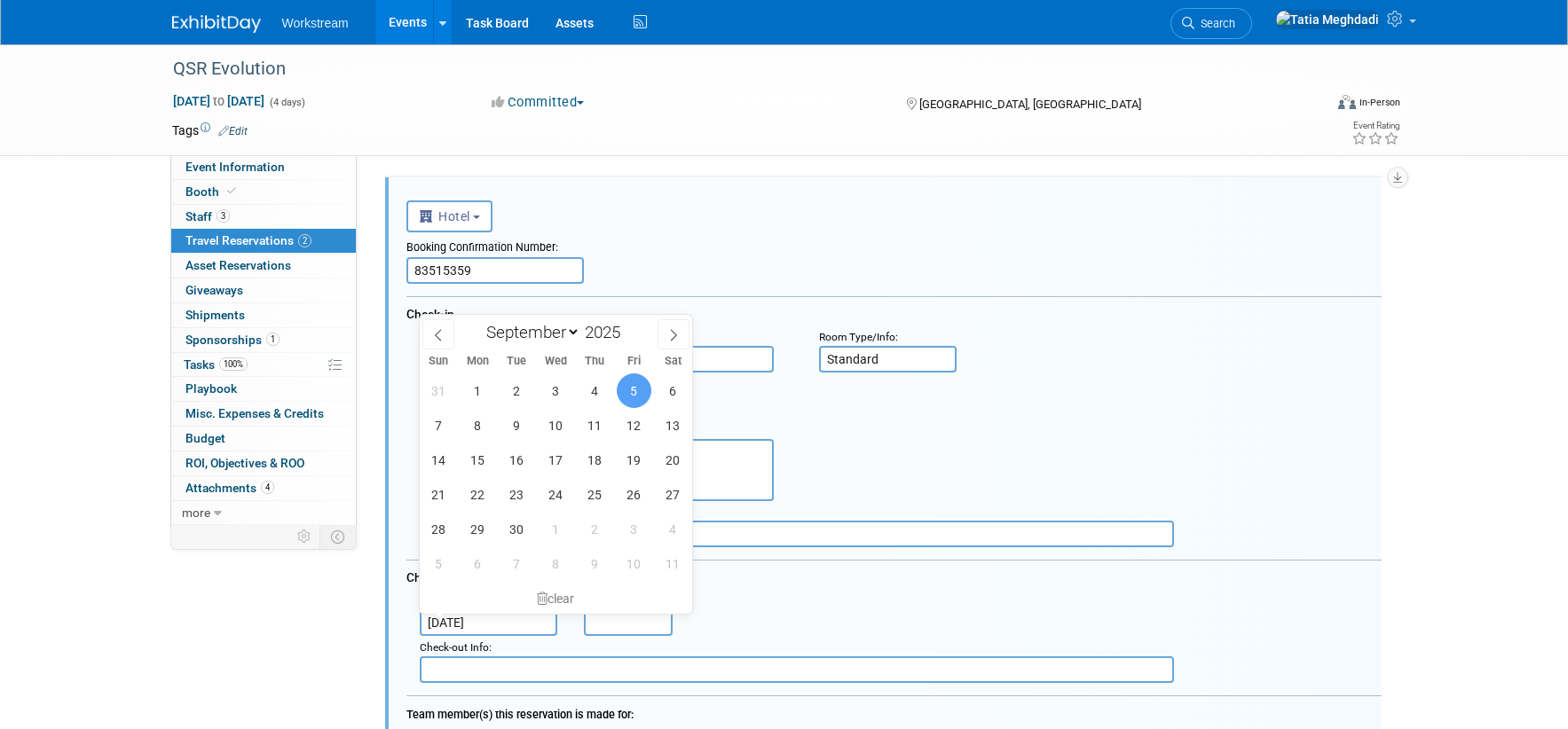
click at [476, 619] on input "[DATE]" at bounding box center [488, 622] width 139 height 26
click at [596, 388] on span "4" at bounding box center [595, 390] width 34 height 34
type input "[DATE]"
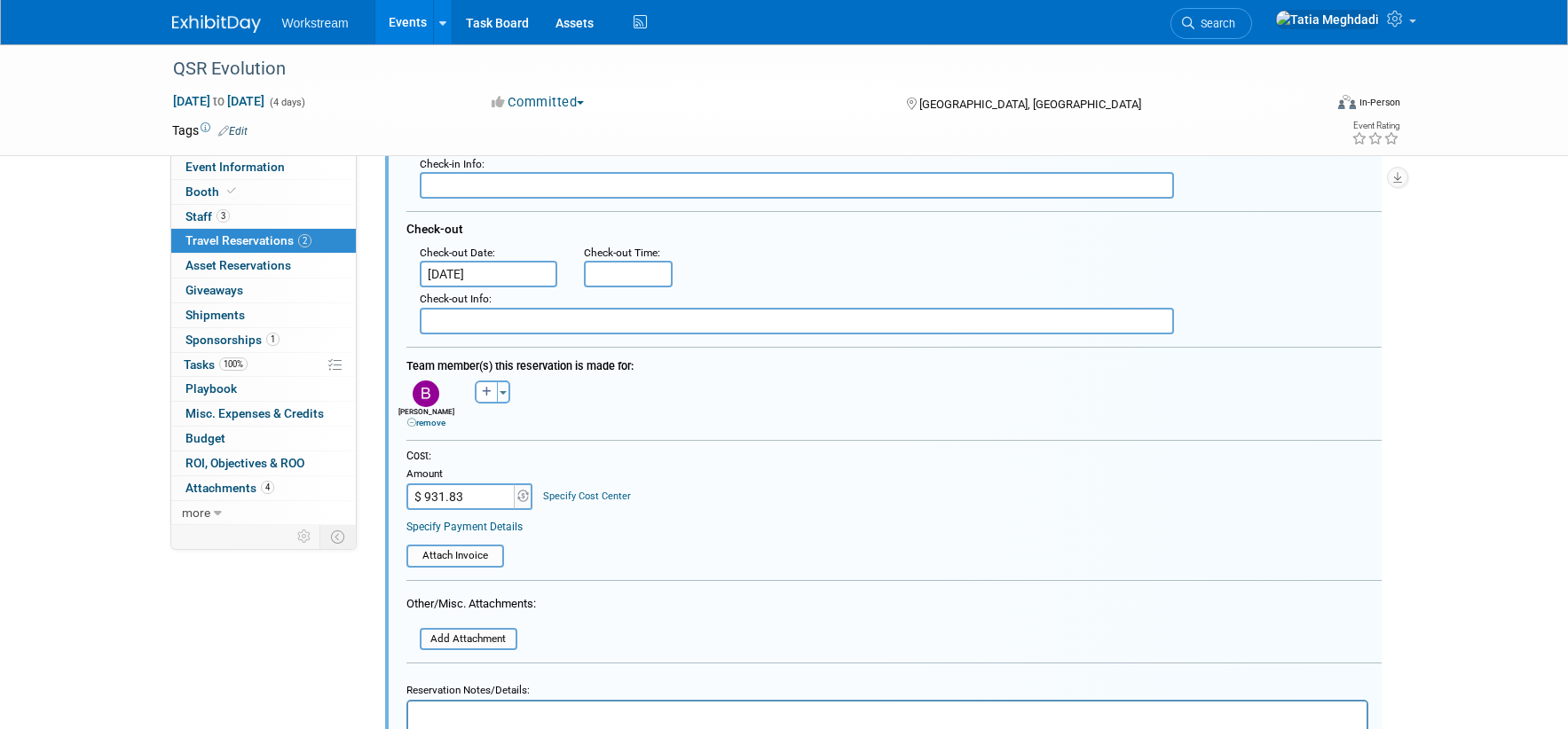
scroll to position [403, 1]
drag, startPoint x: 479, startPoint y: 492, endPoint x: 379, endPoint y: 485, distance: 100.2
click at [379, 485] on div "<i class="fas fa-plane" style="padding: 6px 4px 6px 1px;"></i> Flight <i class=…" at bounding box center [882, 432] width 1026 height 1236
click at [377, 485] on div "<i class="fas fa-plane" style="padding: 6px 4px 6px 1px;"></i> Flight <i class=…" at bounding box center [882, 432] width 1026 height 1236
click at [465, 496] on input "$ 931.83" at bounding box center [461, 496] width 111 height 26
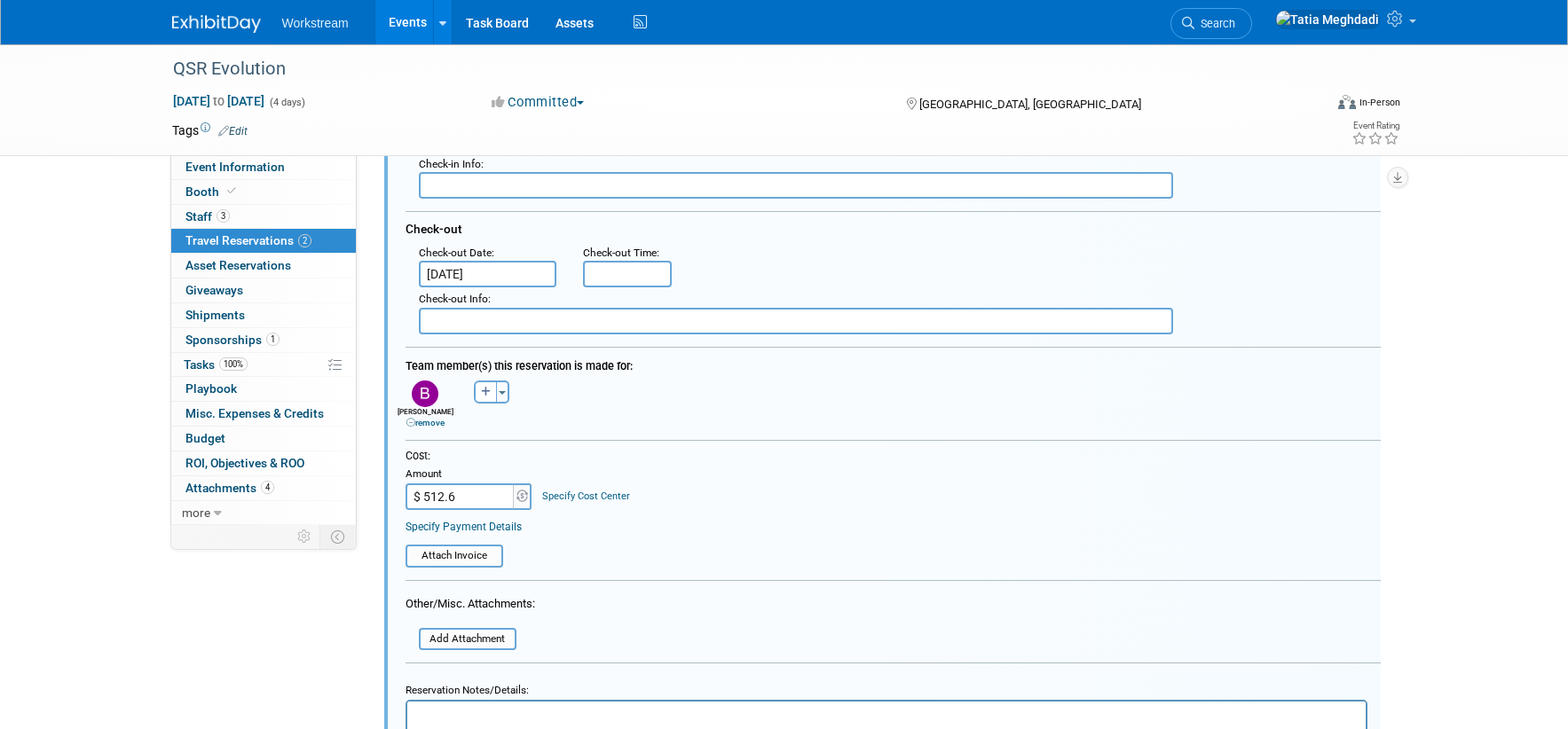
type input "$ 512.67"
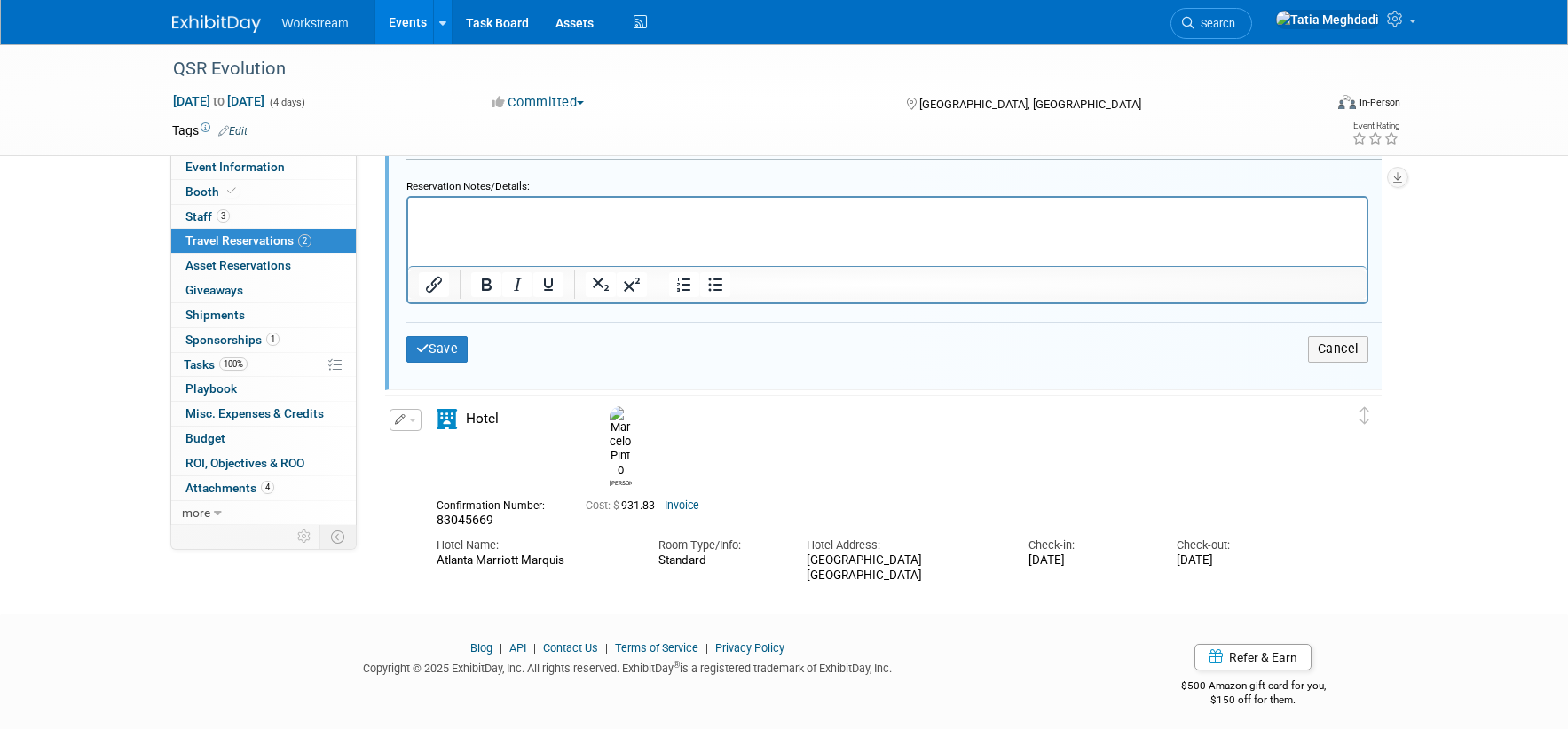
scroll to position [916, 0]
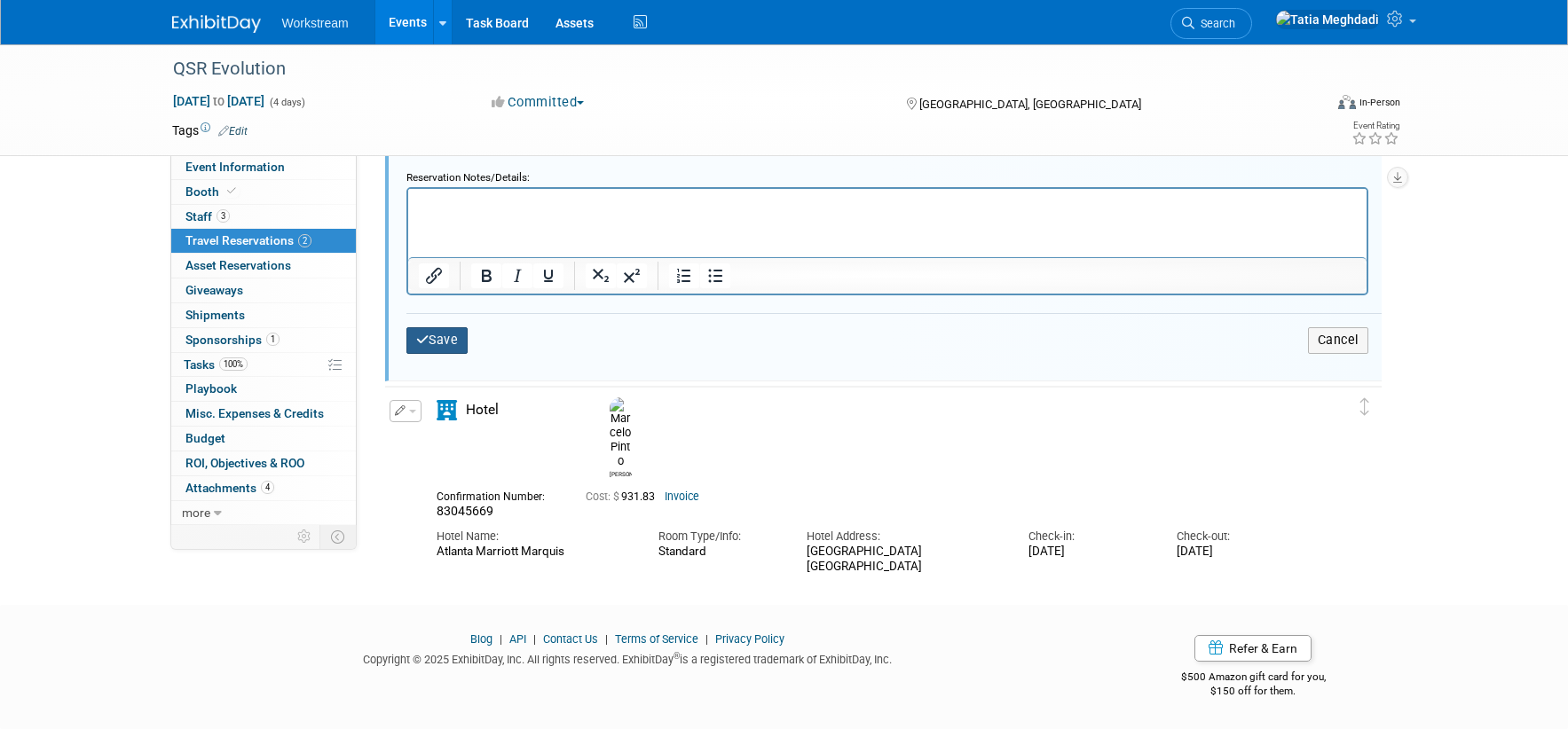
click at [434, 339] on button "Save" at bounding box center [438, 340] width 63 height 25
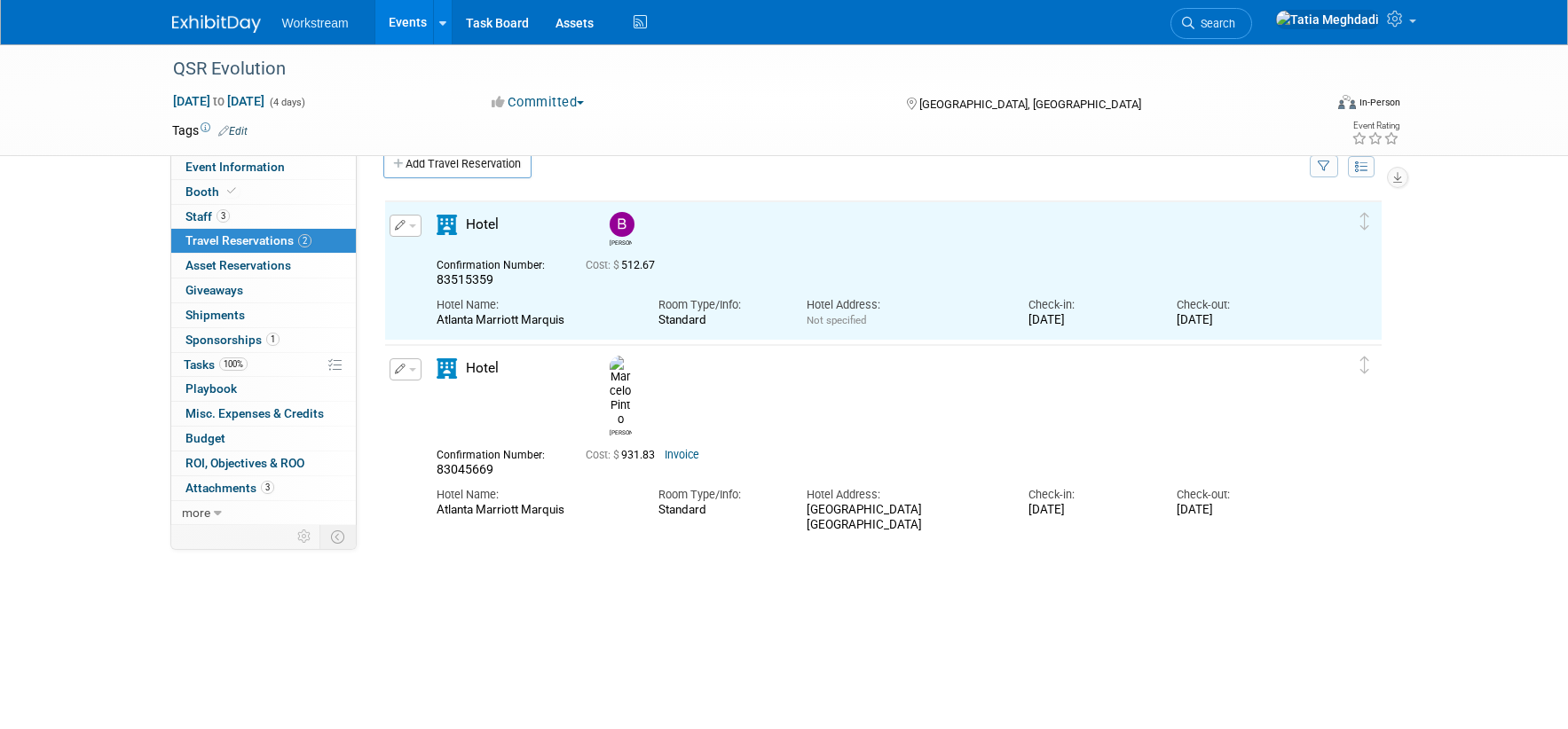
scroll to position [0, 0]
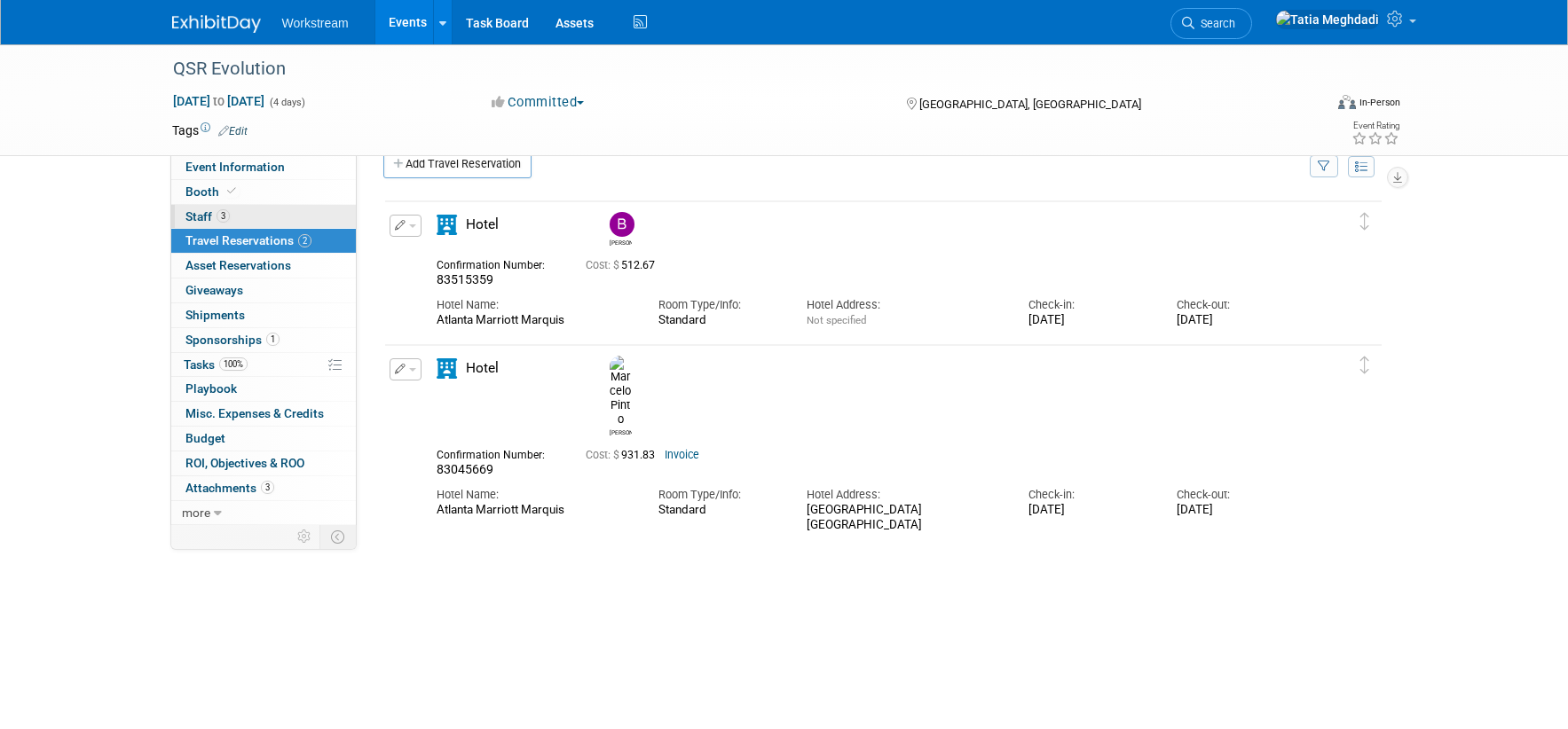
click at [196, 209] on span "Staff 3" at bounding box center [207, 216] width 44 height 14
